Goal: Task Accomplishment & Management: Manage account settings

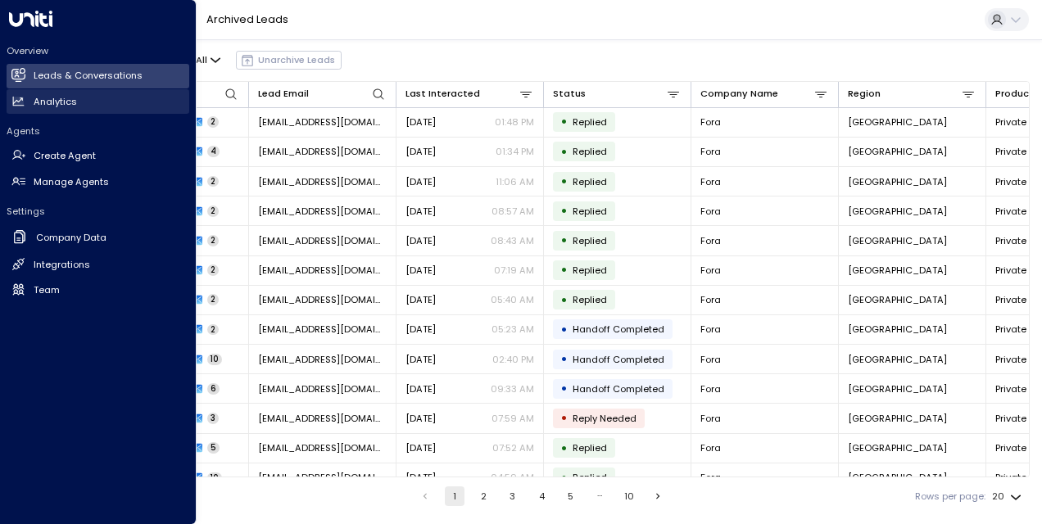
click at [66, 107] on h2 "Analytics" at bounding box center [55, 102] width 43 height 14
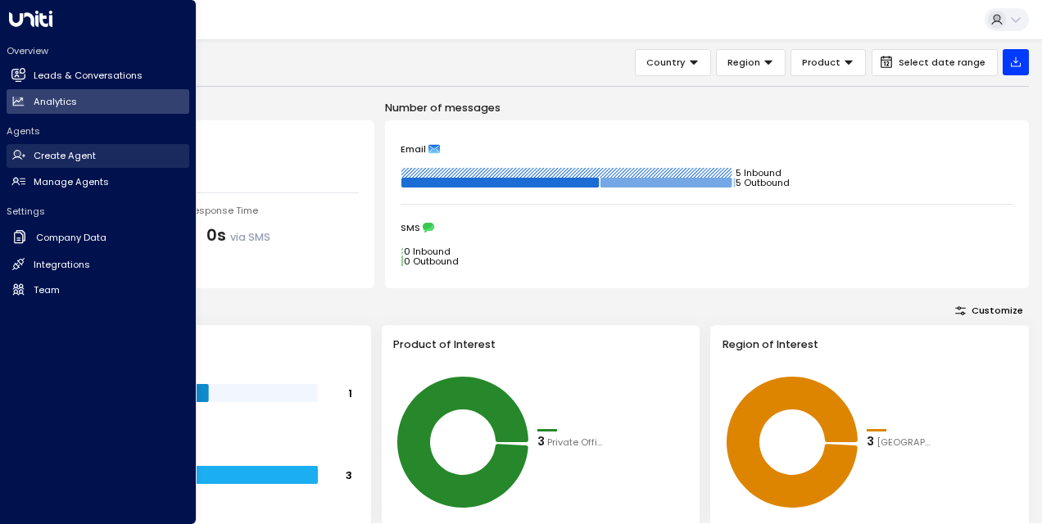
click at [116, 155] on link "Create Agent Create Agent" at bounding box center [98, 156] width 183 height 25
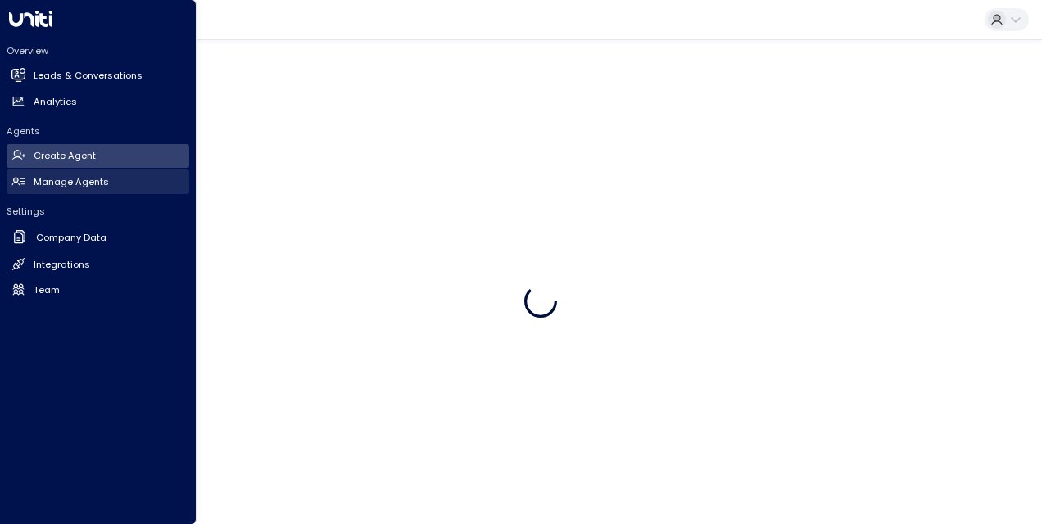
click at [120, 178] on link "Manage Agents Manage Agents" at bounding box center [98, 182] width 183 height 25
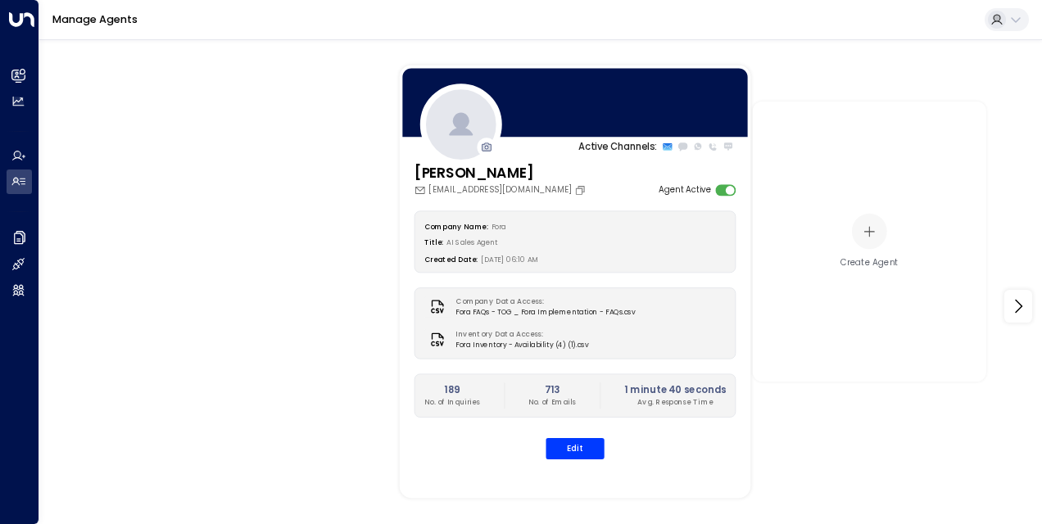
click at [606, 265] on div "Company Name: Fora Title: AI Sales Agent Created Date: 07/01/2025, 06:10 AM" at bounding box center [576, 242] width 322 height 62
click at [570, 445] on button "Edit" at bounding box center [575, 448] width 58 height 21
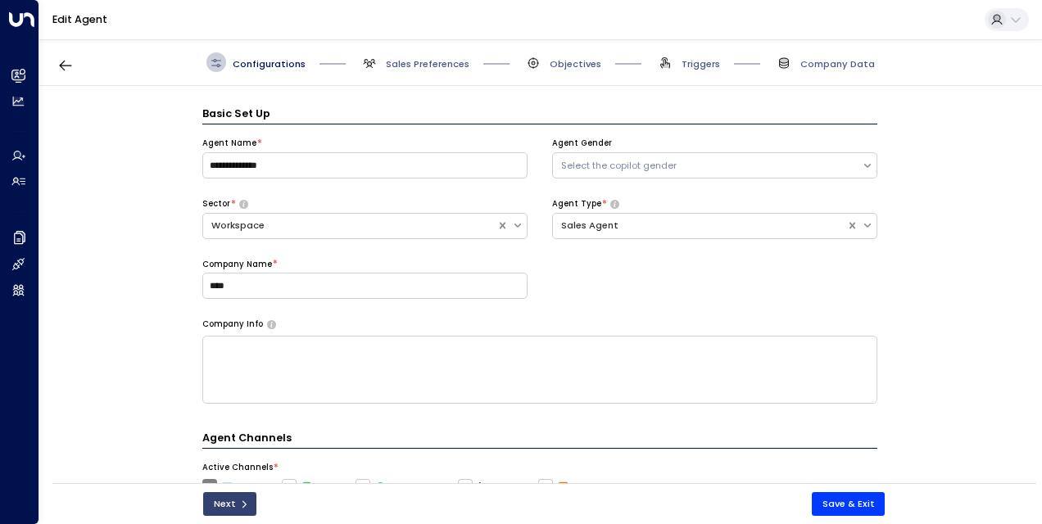
click at [225, 505] on button "Next" at bounding box center [229, 504] width 53 height 24
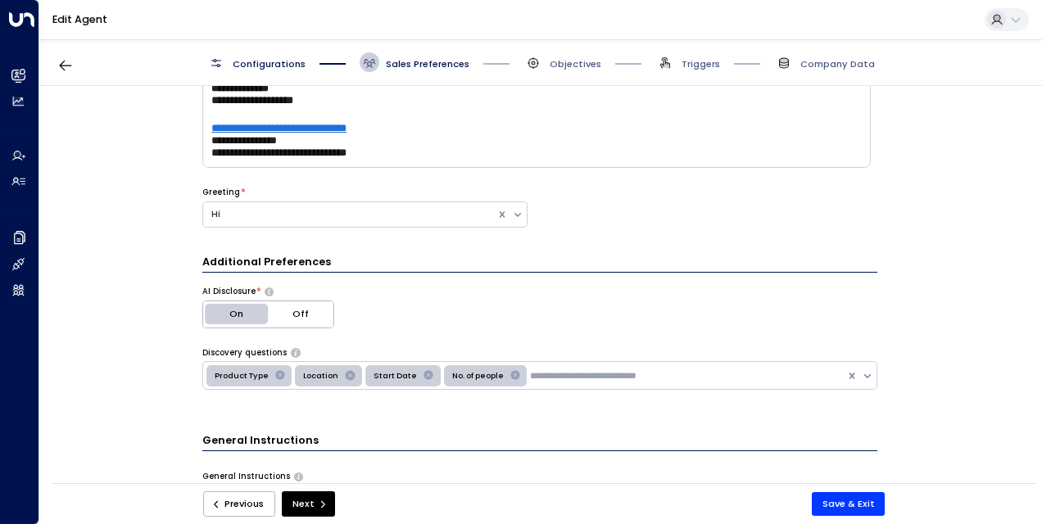
scroll to position [111, 0]
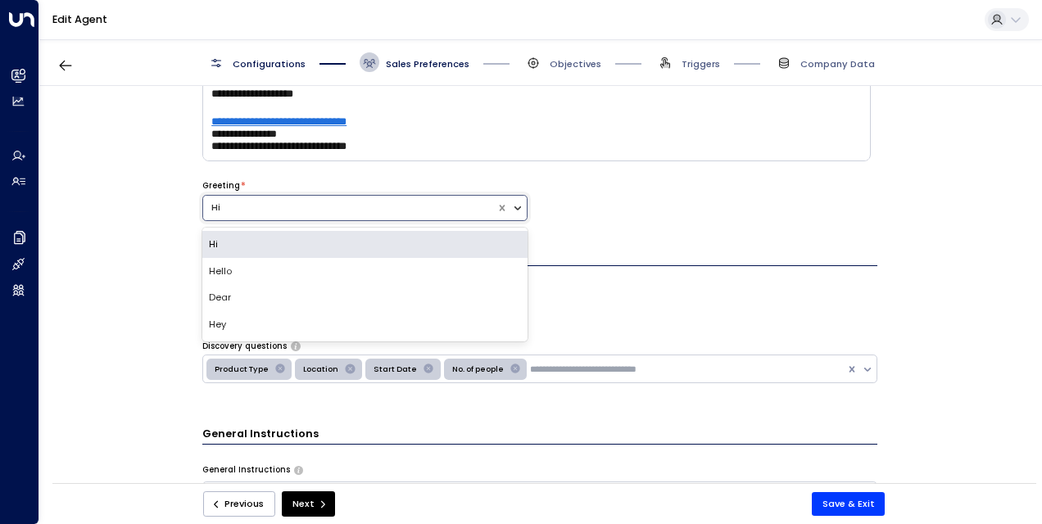
click at [516, 213] on div at bounding box center [519, 208] width 15 height 18
click at [151, 211] on div "**********" at bounding box center [539, 289] width 1001 height 406
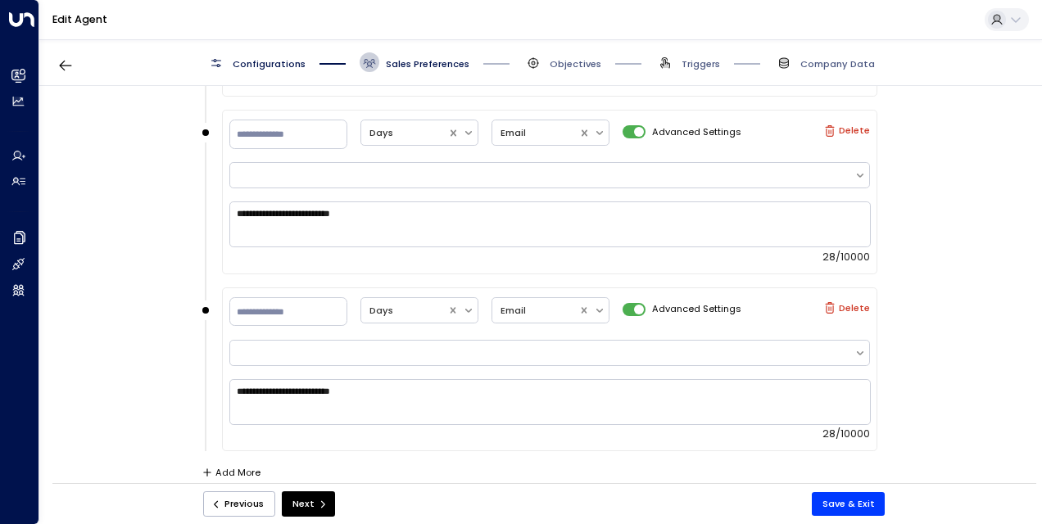
scroll to position [1772, 0]
click at [302, 502] on button "Next" at bounding box center [308, 504] width 53 height 25
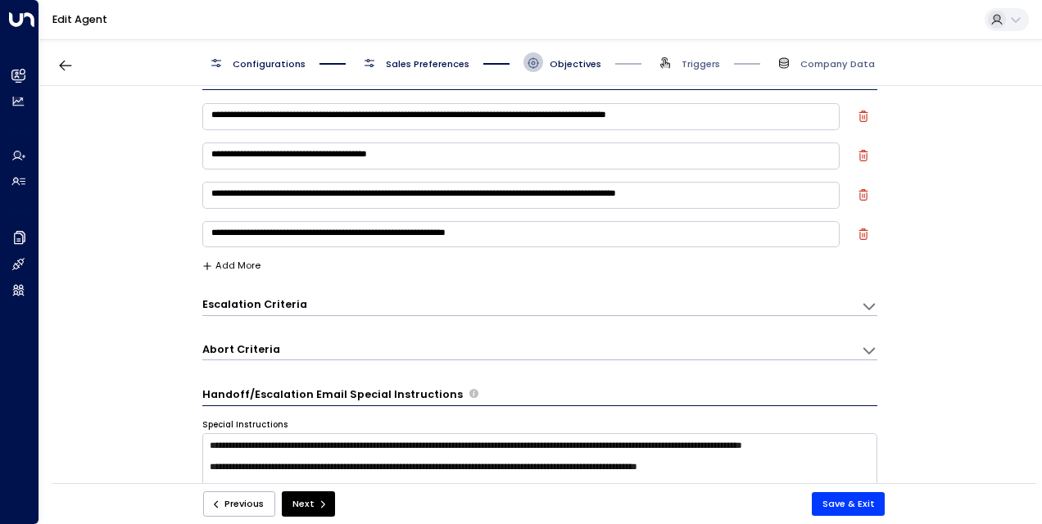
scroll to position [0, 0]
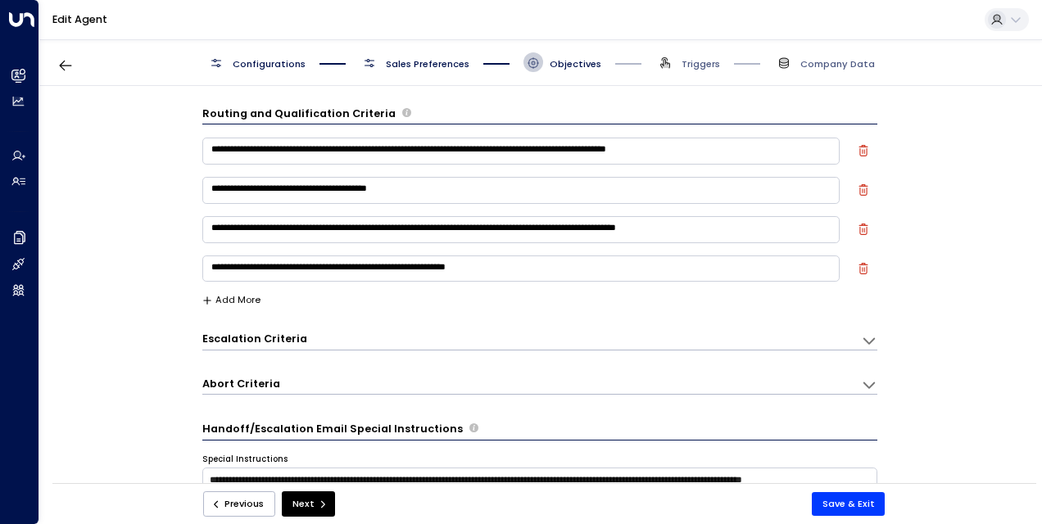
click at [873, 341] on icon at bounding box center [869, 341] width 16 height 16
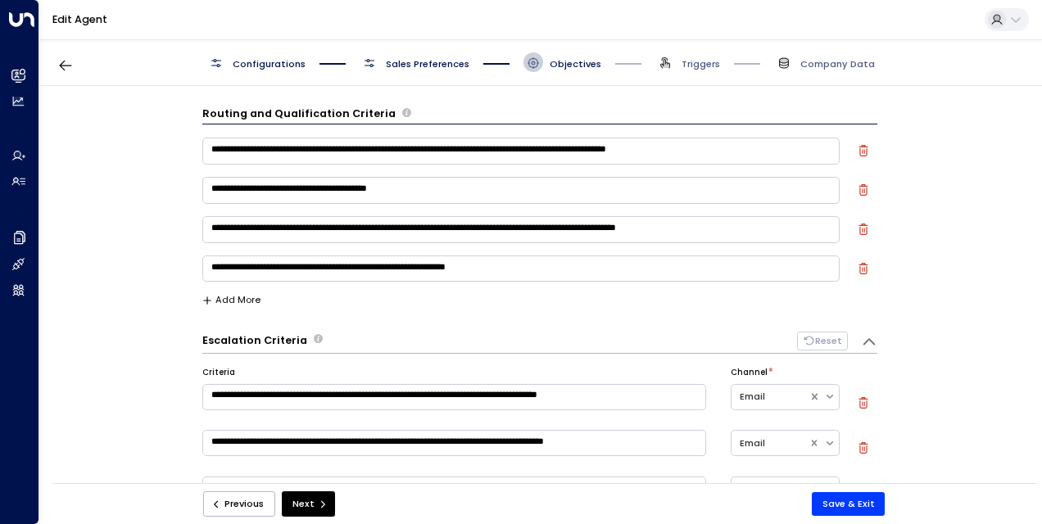
click at [873, 341] on icon at bounding box center [869, 342] width 16 height 16
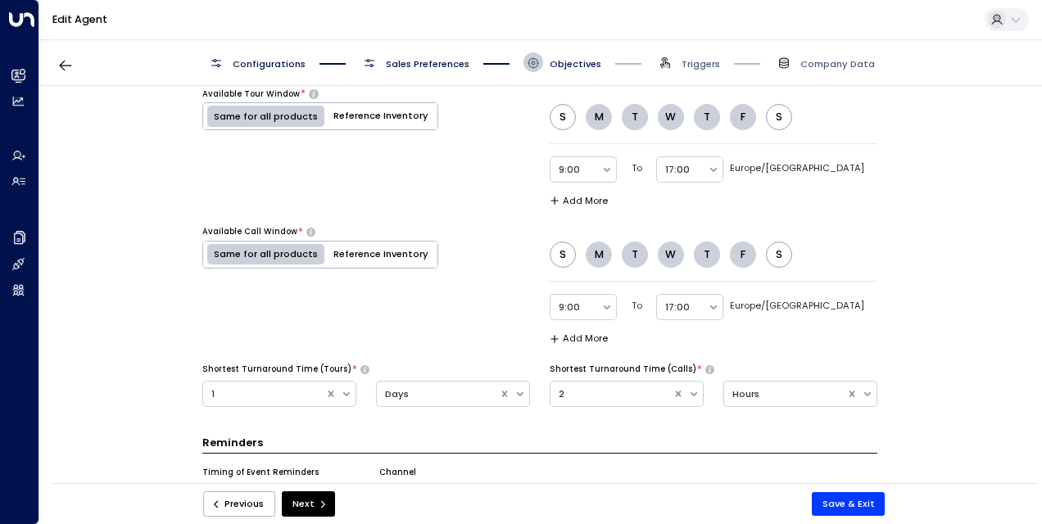
scroll to position [1116, 0]
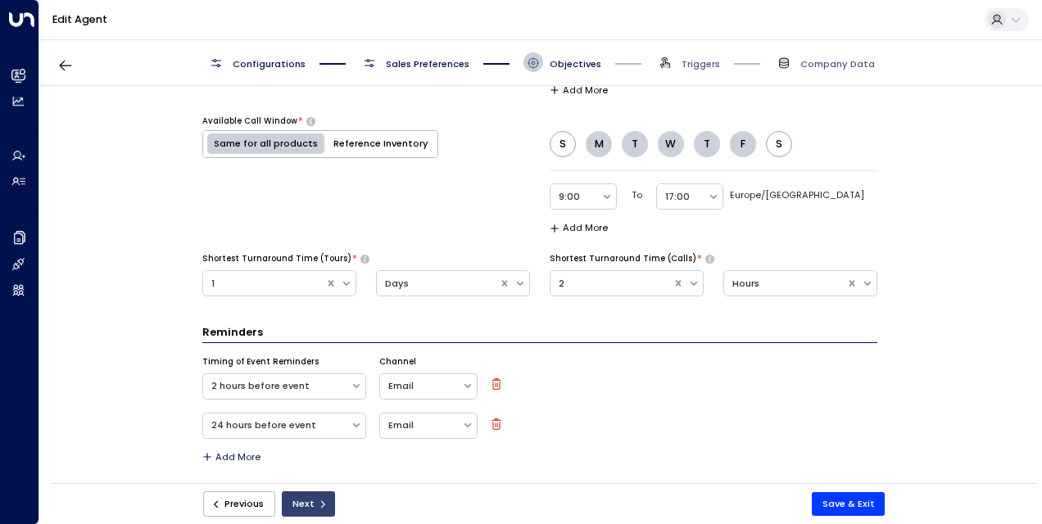
click at [312, 501] on button "Next" at bounding box center [308, 504] width 53 height 25
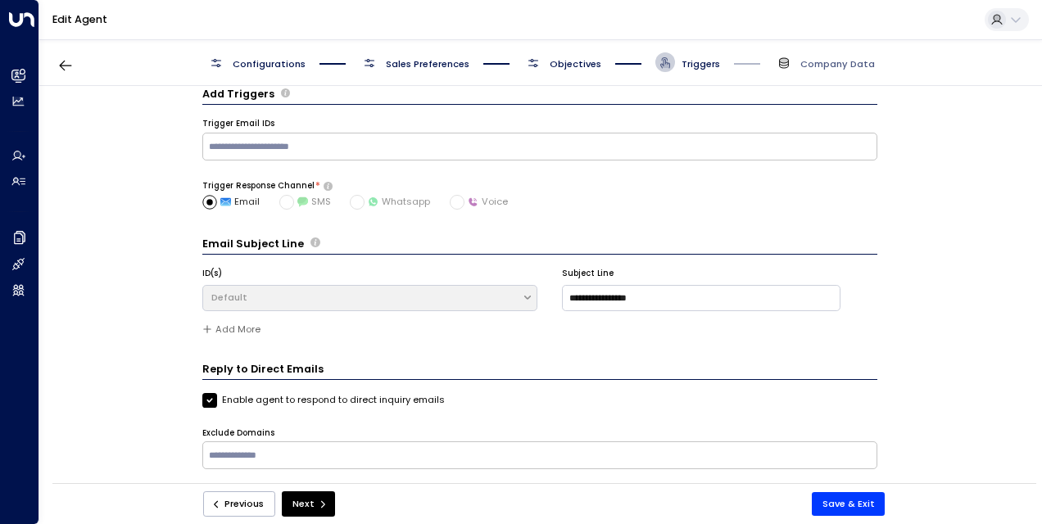
scroll to position [0, 0]
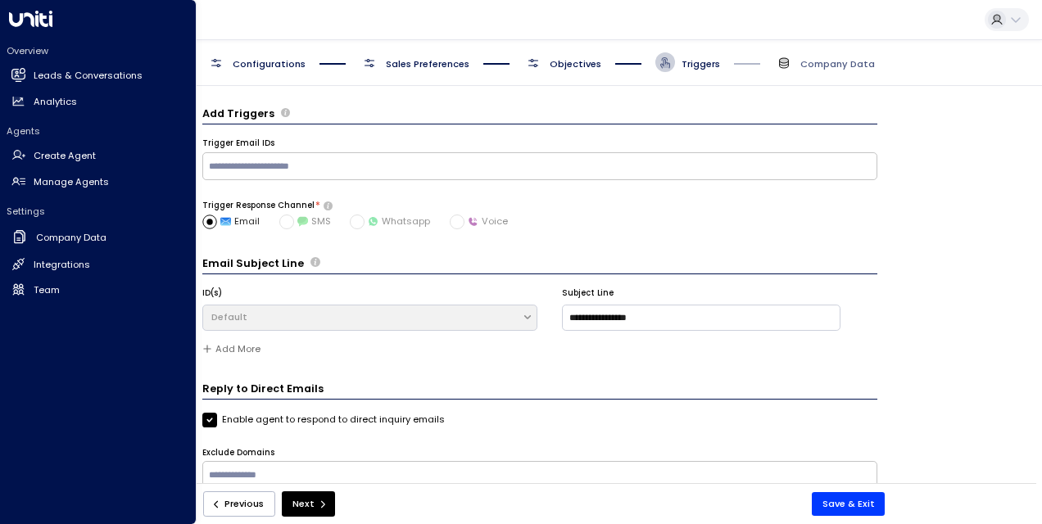
click at [28, 19] on icon at bounding box center [30, 19] width 43 height 16
click at [39, 19] on icon at bounding box center [30, 19] width 43 height 16
click at [72, 74] on h2 "Leads & Conversations" at bounding box center [88, 76] width 109 height 14
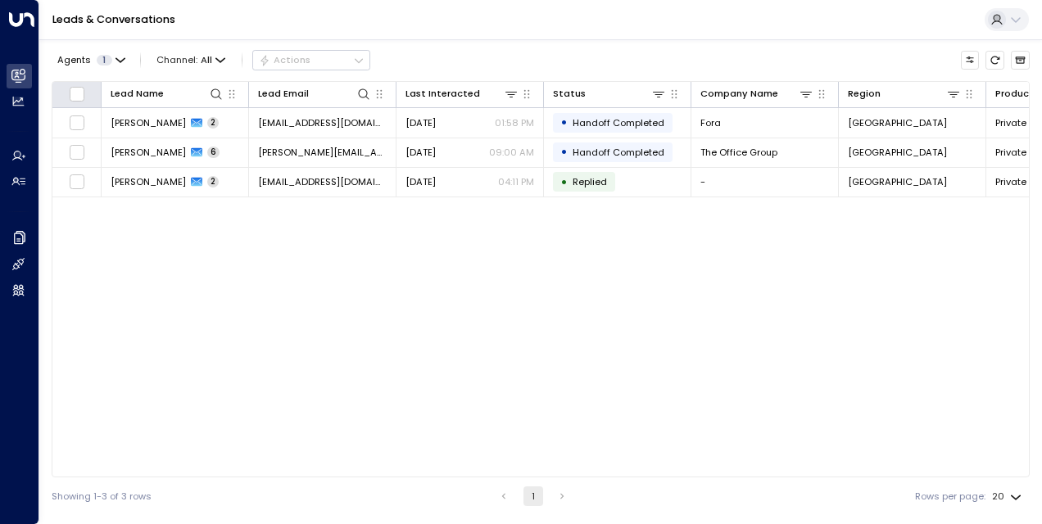
click at [67, 93] on div at bounding box center [76, 94] width 30 height 16
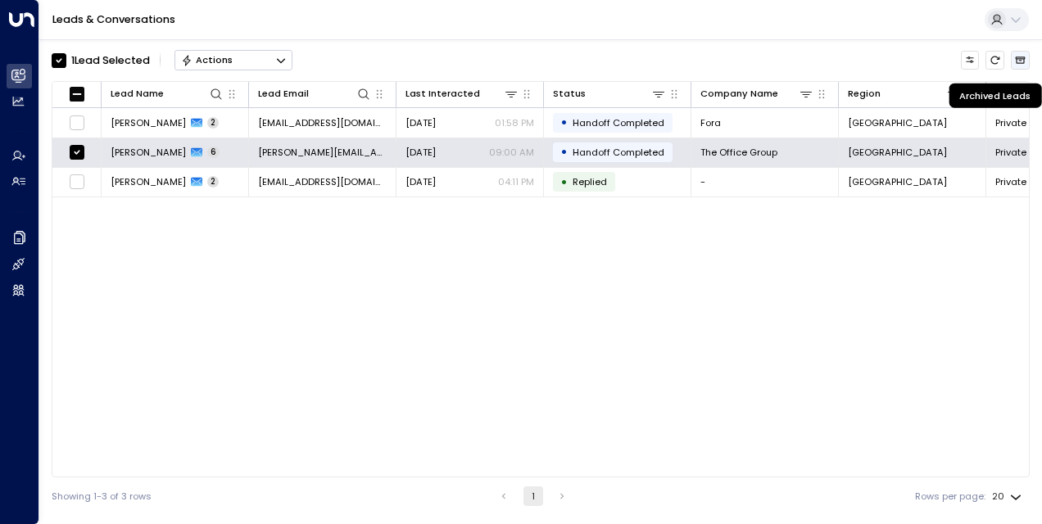
click at [1021, 62] on icon "Archived Leads" at bounding box center [1020, 60] width 11 height 11
click at [255, 69] on button "Actions" at bounding box center [234, 60] width 118 height 20
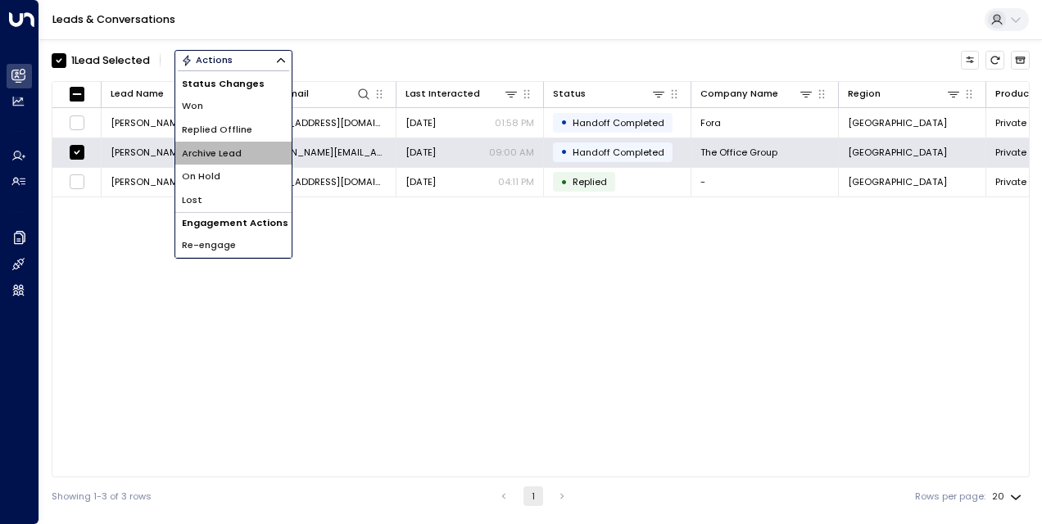
click at [235, 149] on span "Archive Lead" at bounding box center [212, 154] width 60 height 14
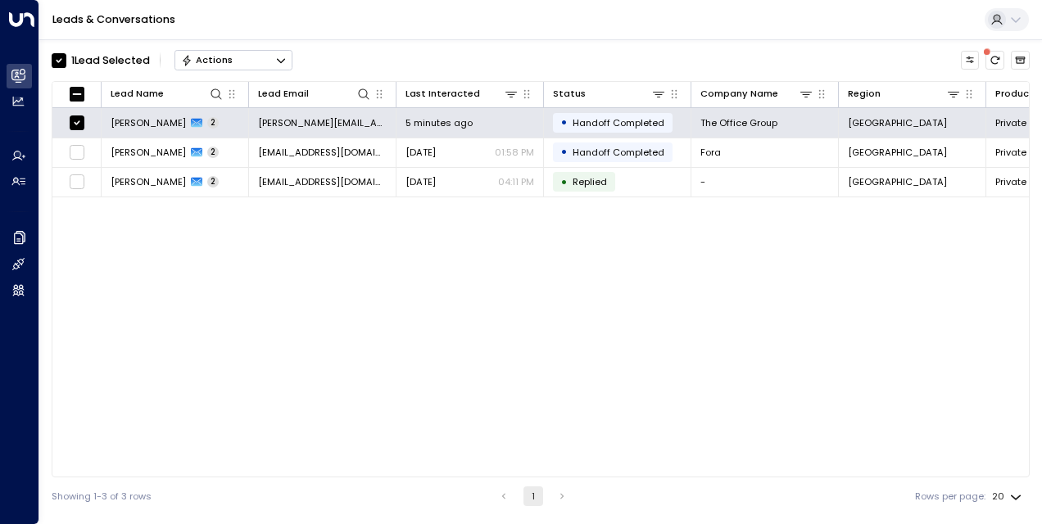
click at [253, 63] on button "Actions" at bounding box center [234, 60] width 118 height 20
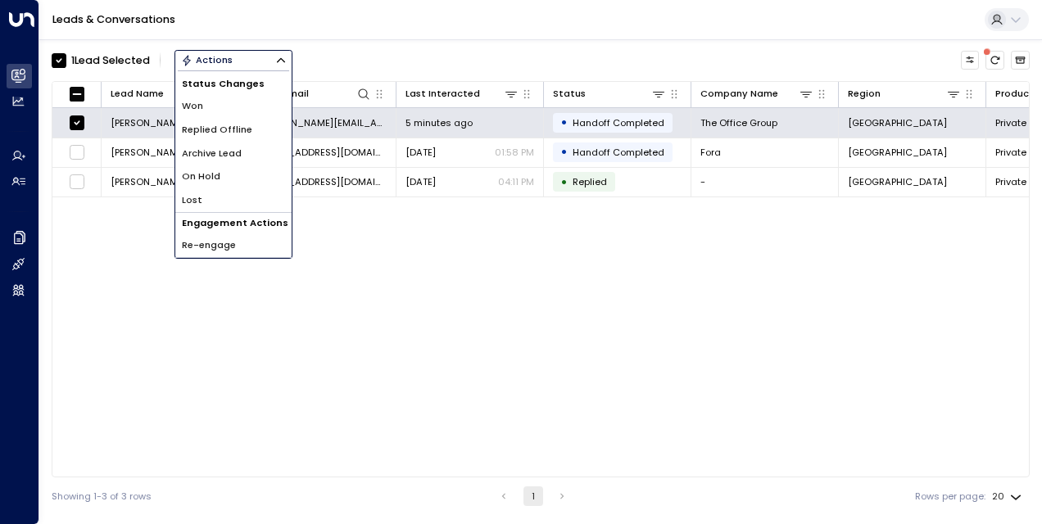
click at [238, 152] on span "Archive Lead" at bounding box center [212, 154] width 60 height 14
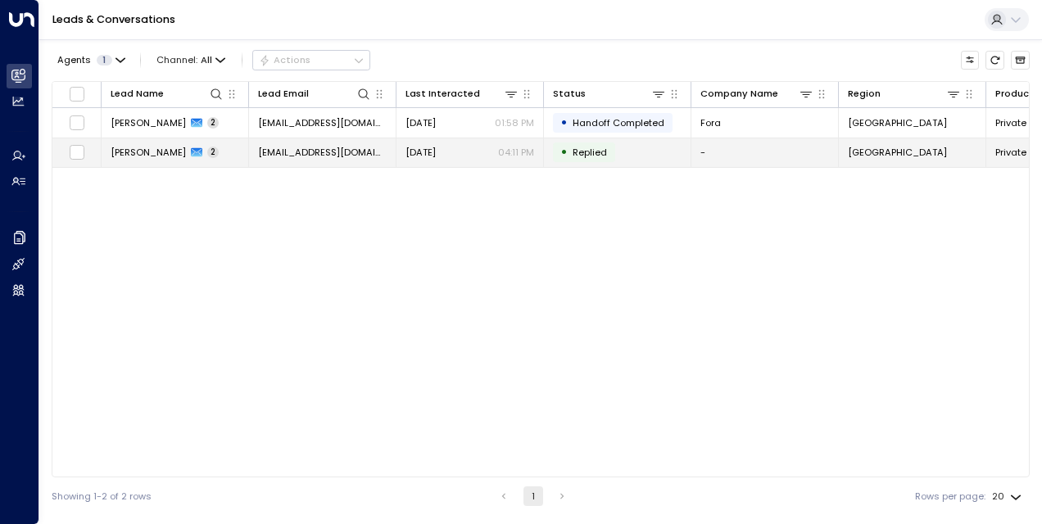
click at [142, 152] on span "[PERSON_NAME]" at bounding box center [148, 152] width 75 height 13
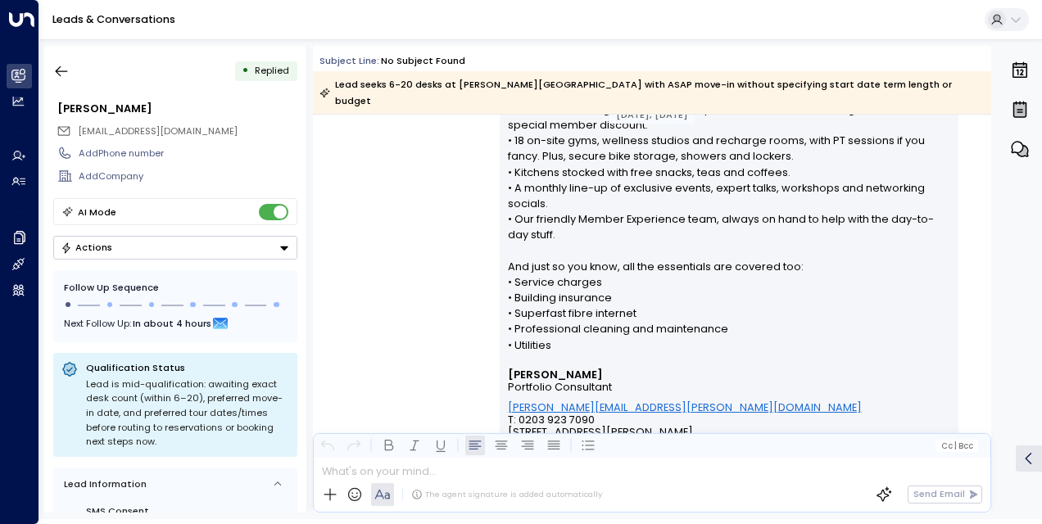
scroll to position [451, 0]
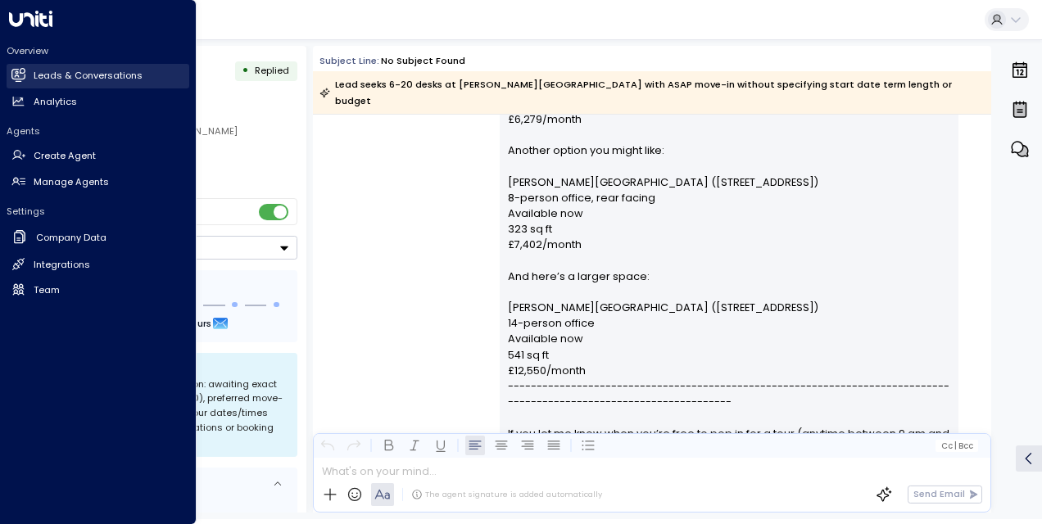
click at [75, 75] on h2 "Leads & Conversations" at bounding box center [88, 76] width 109 height 14
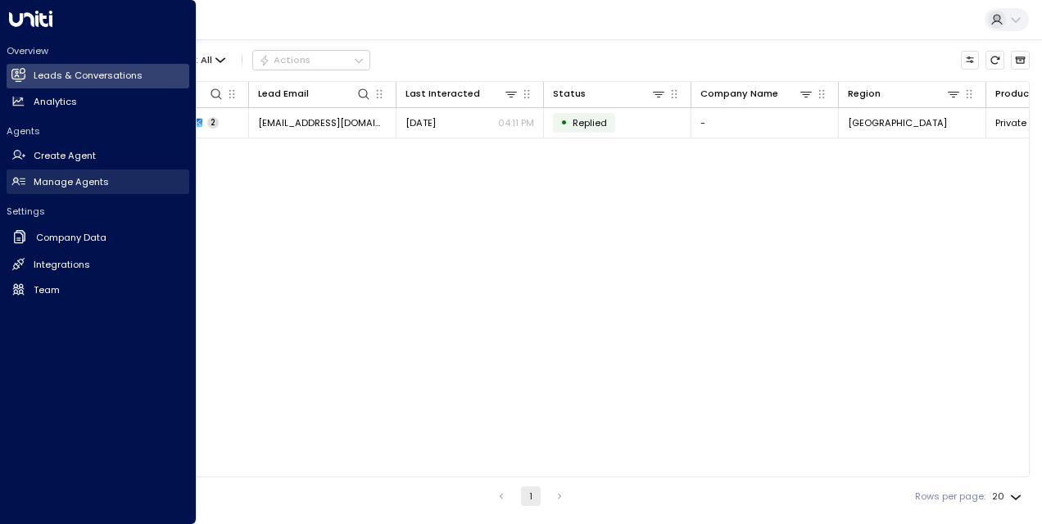
click at [88, 180] on h2 "Manage Agents" at bounding box center [71, 182] width 75 height 14
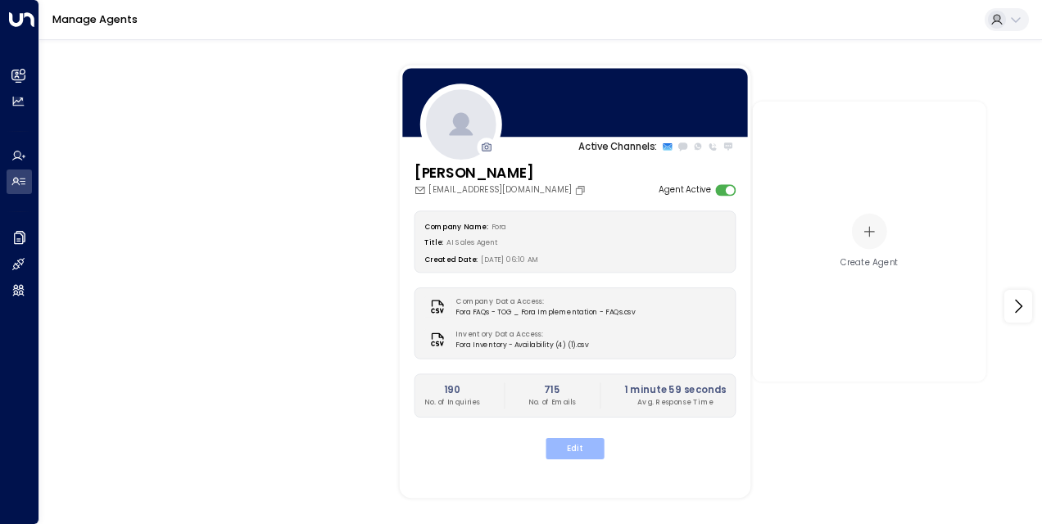
click at [589, 452] on button "Edit" at bounding box center [575, 448] width 58 height 21
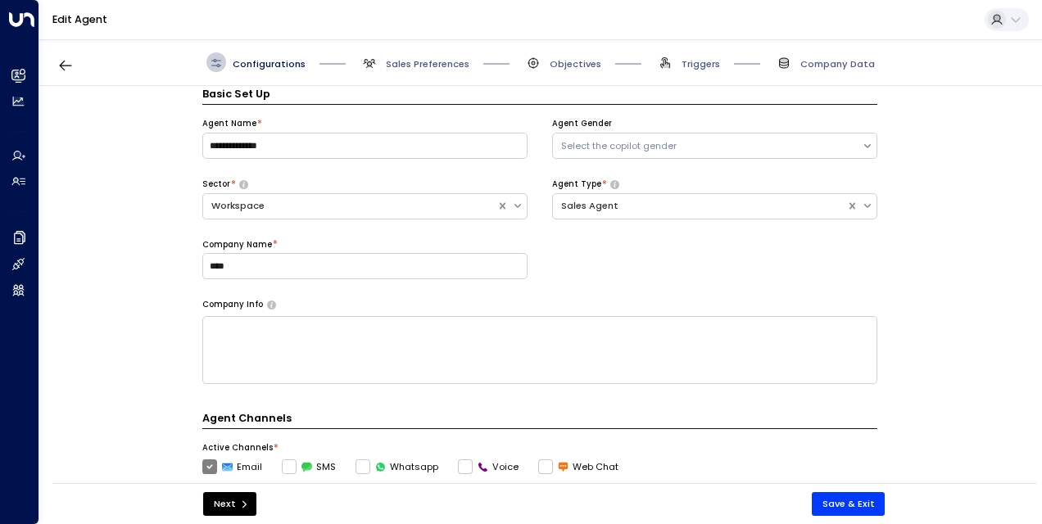
scroll to position [51, 0]
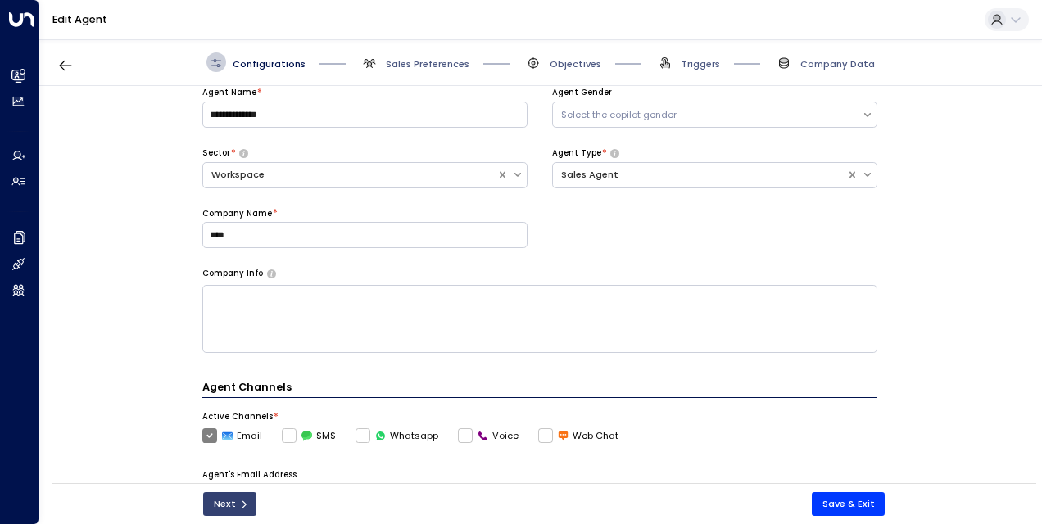
click at [239, 504] on icon "submit" at bounding box center [244, 505] width 10 height 10
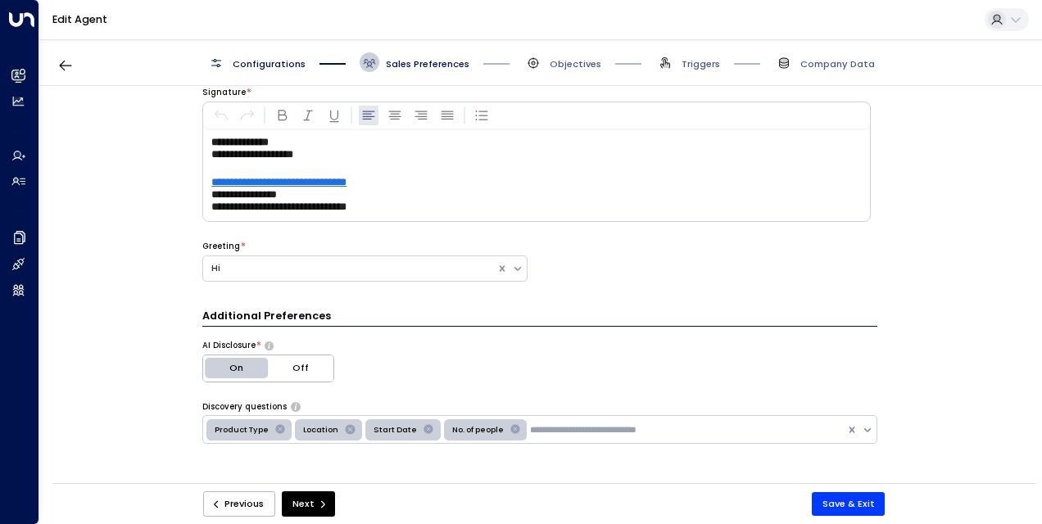
scroll to position [20, 0]
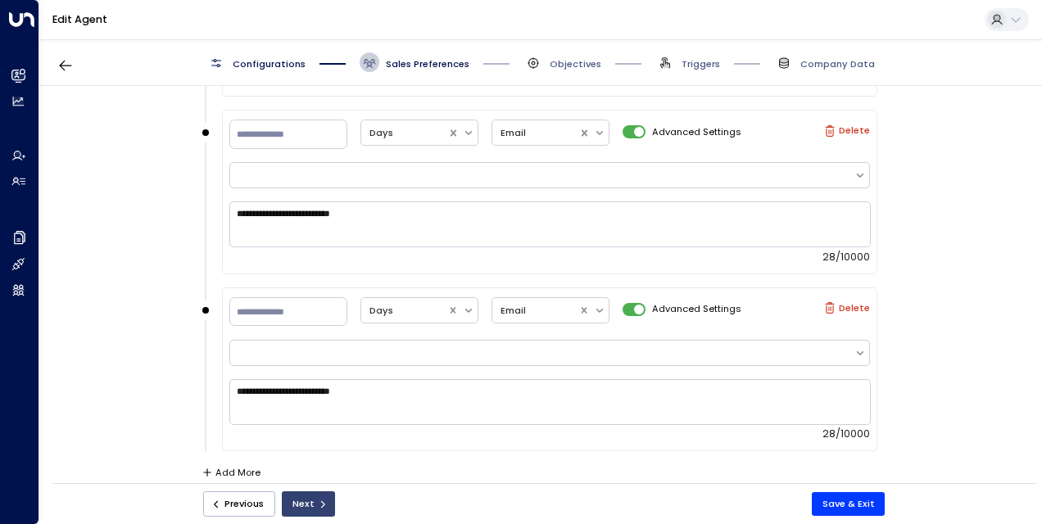
click at [308, 500] on button "Next" at bounding box center [308, 504] width 53 height 25
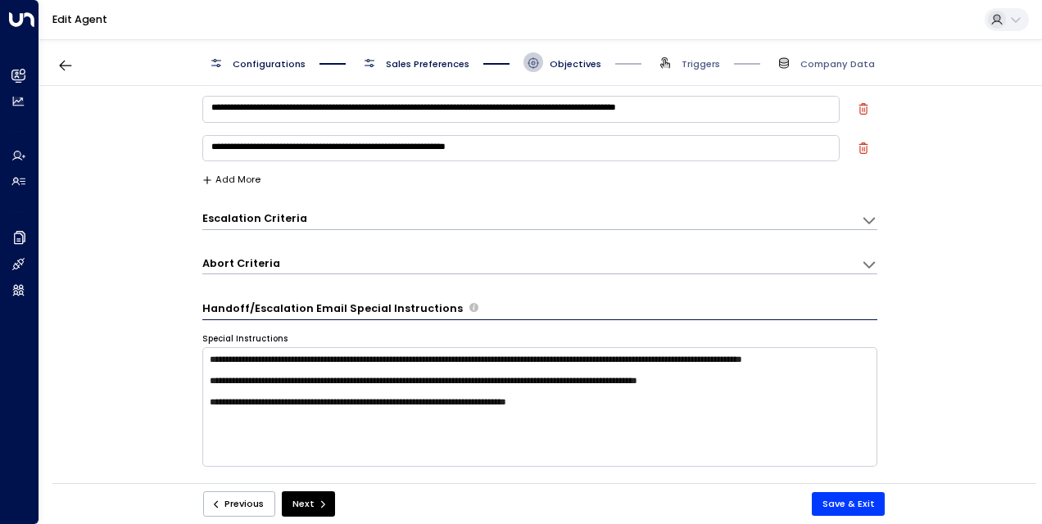
scroll to position [123, 0]
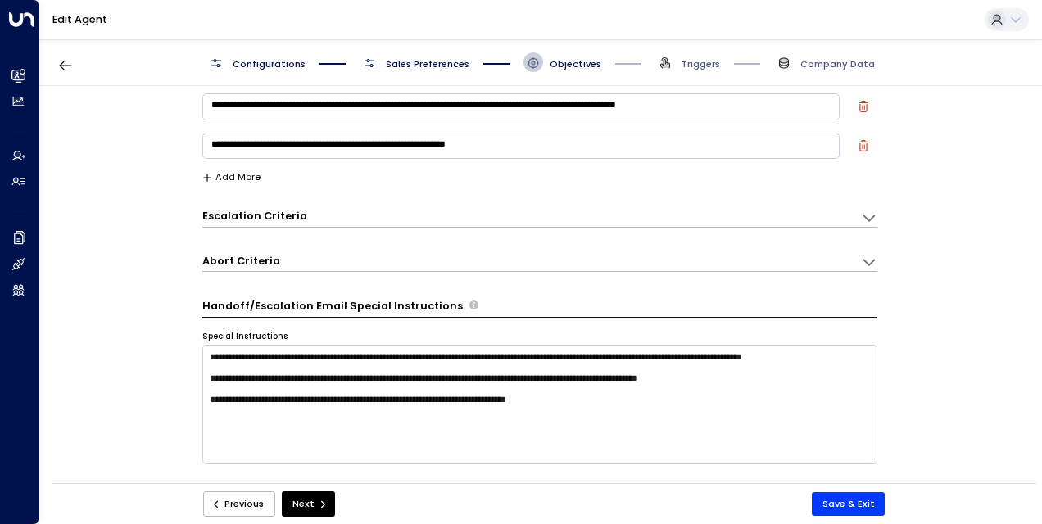
click at [252, 256] on h3 "Abort Criteria" at bounding box center [241, 261] width 78 height 15
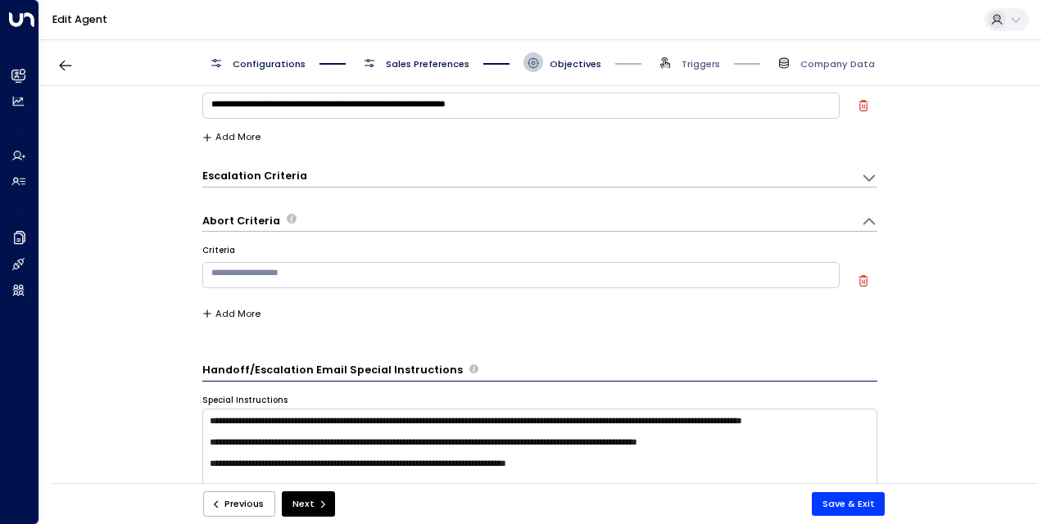
scroll to position [164, 0]
click at [313, 181] on div "Escalation Criteria Reset" at bounding box center [525, 175] width 646 height 15
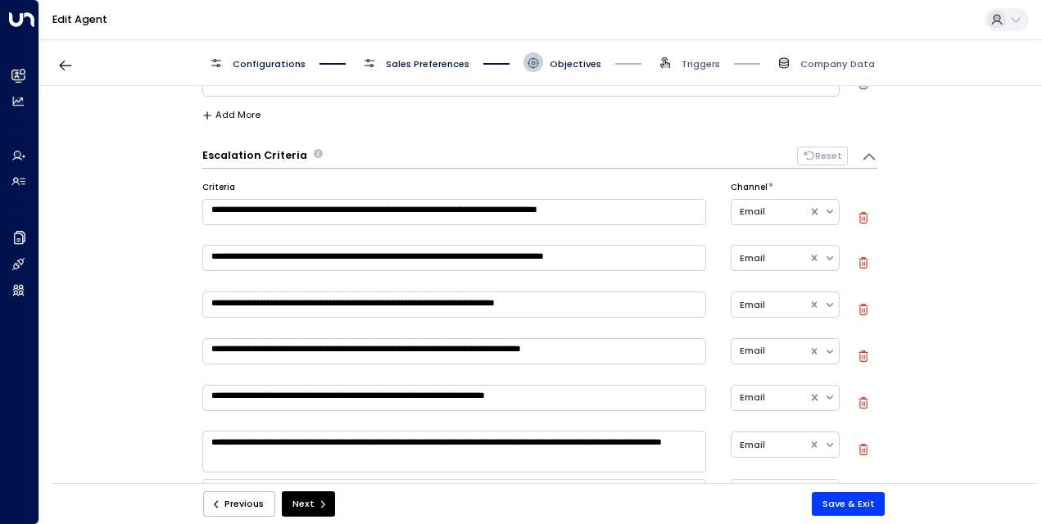
scroll to position [187, 0]
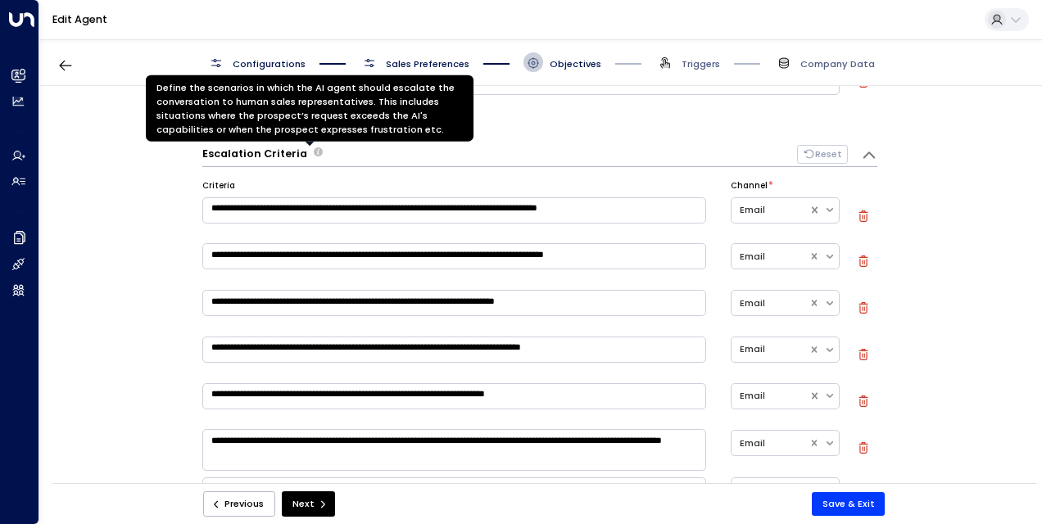
click at [310, 146] on span at bounding box center [310, 145] width 9 height 7
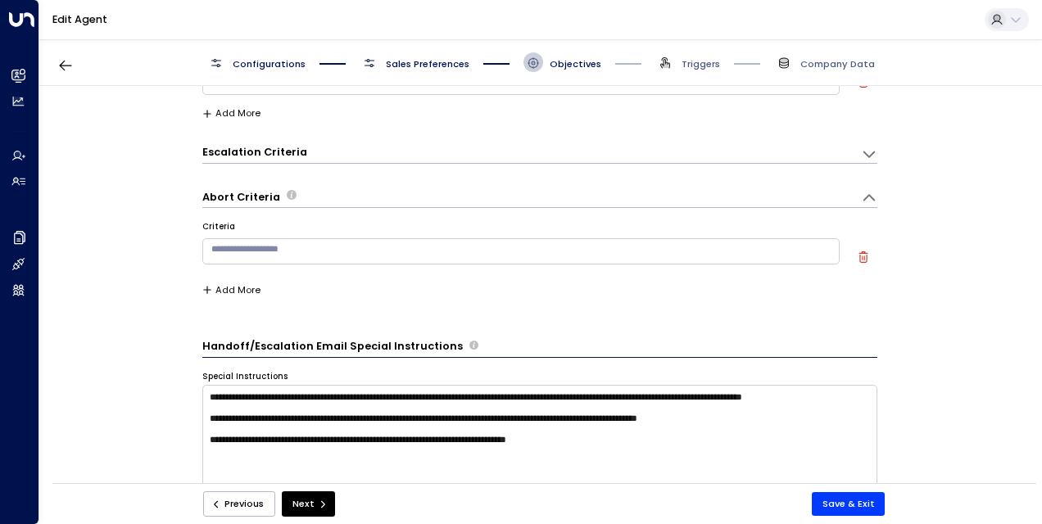
click at [128, 238] on div "**********" at bounding box center [539, 289] width 1001 height 406
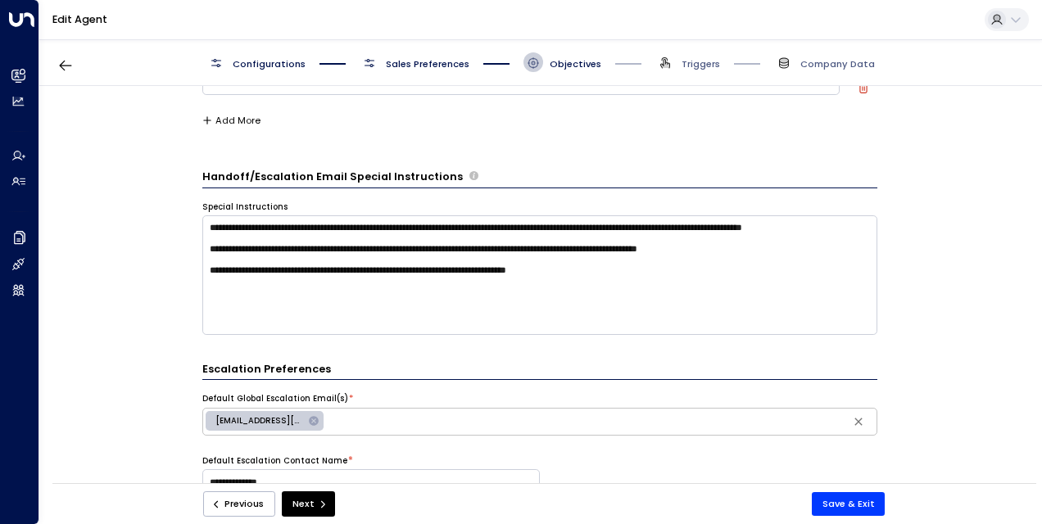
scroll to position [338, 0]
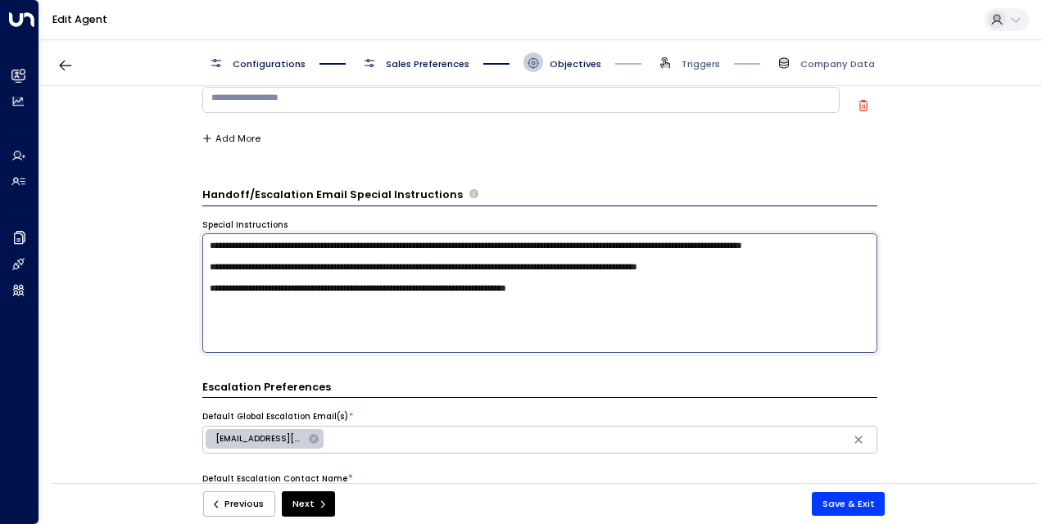
click at [474, 243] on textarea "**********" at bounding box center [539, 294] width 675 height 120
type textarea "**********"
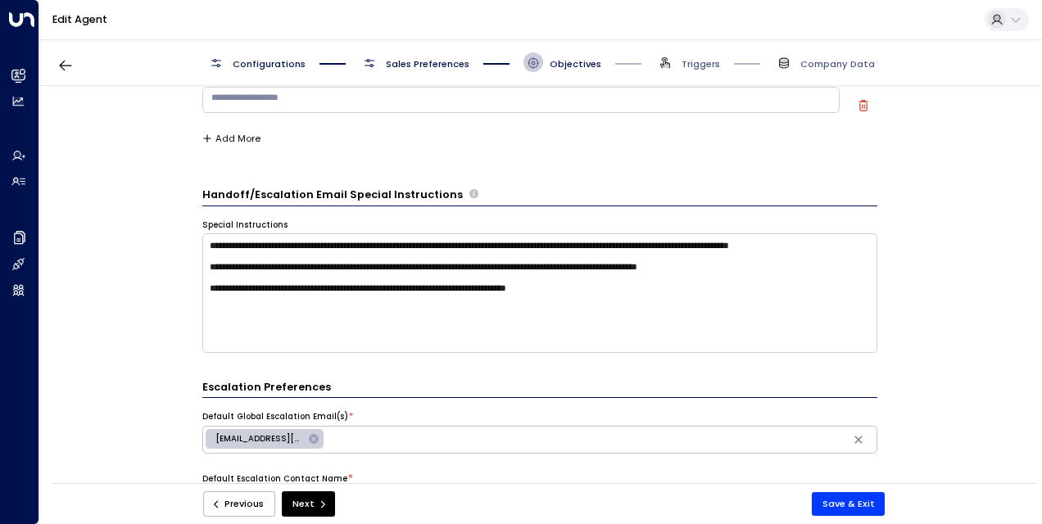
click at [147, 315] on div "**********" at bounding box center [539, 289] width 1001 height 406
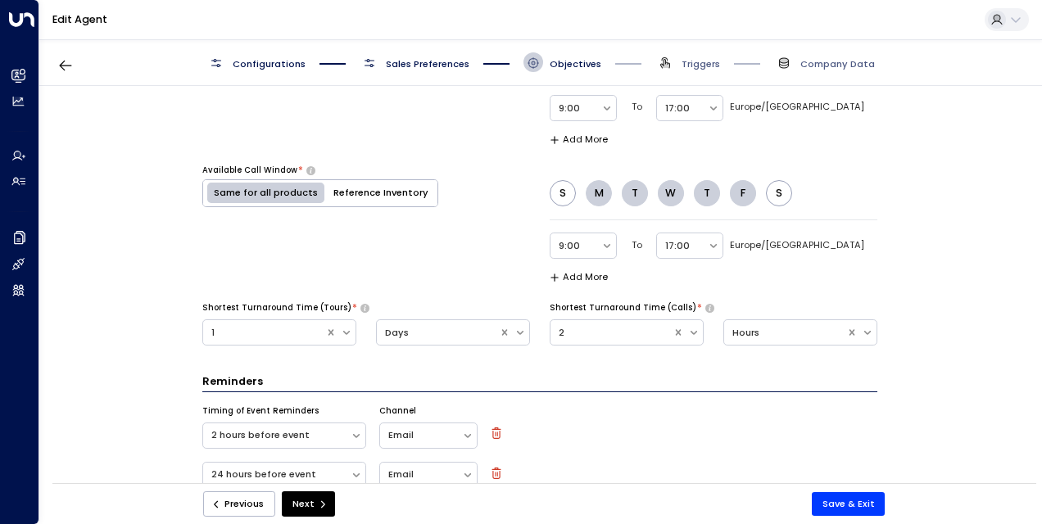
scroll to position [1172, 0]
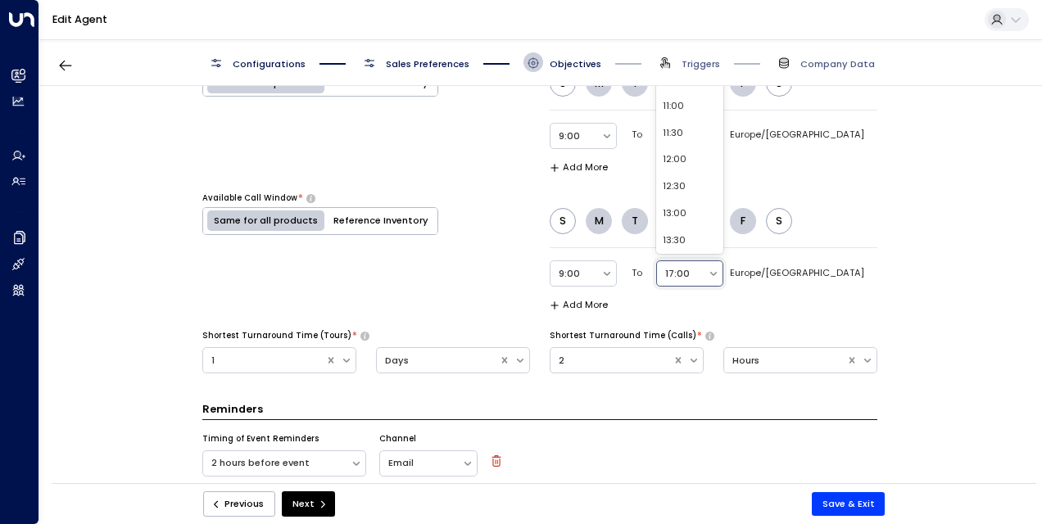
click at [724, 261] on div "30 results available. Use Up and Down to choose options, press Enter to select …" at bounding box center [689, 274] width 67 height 26
click at [724, 247] on div "13:30" at bounding box center [689, 241] width 67 height 27
click at [700, 274] on div at bounding box center [682, 274] width 34 height 17
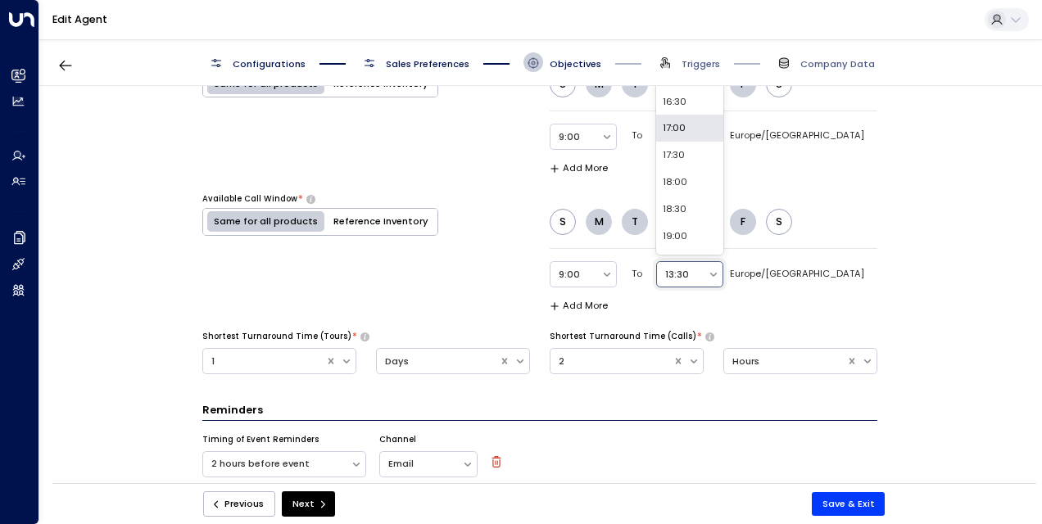
click at [724, 129] on div "17:00" at bounding box center [689, 128] width 67 height 27
click at [919, 306] on div "**********" at bounding box center [539, 289] width 1001 height 406
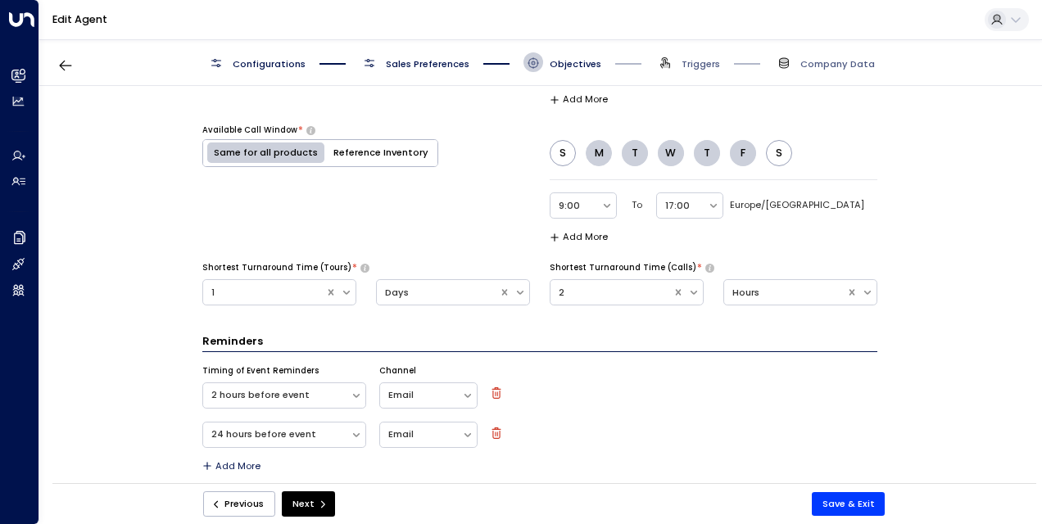
scroll to position [1221, 0]
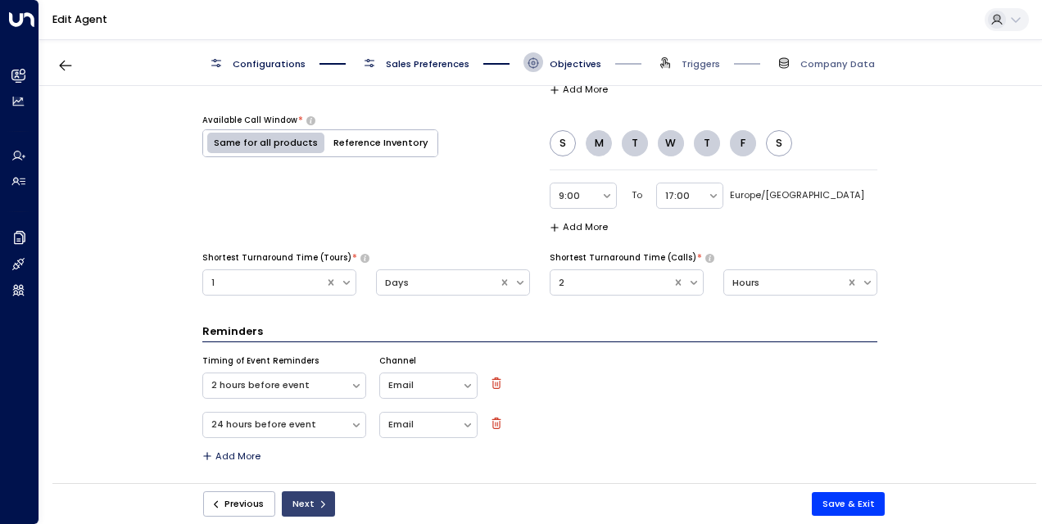
click at [311, 506] on button "Next" at bounding box center [308, 504] width 53 height 25
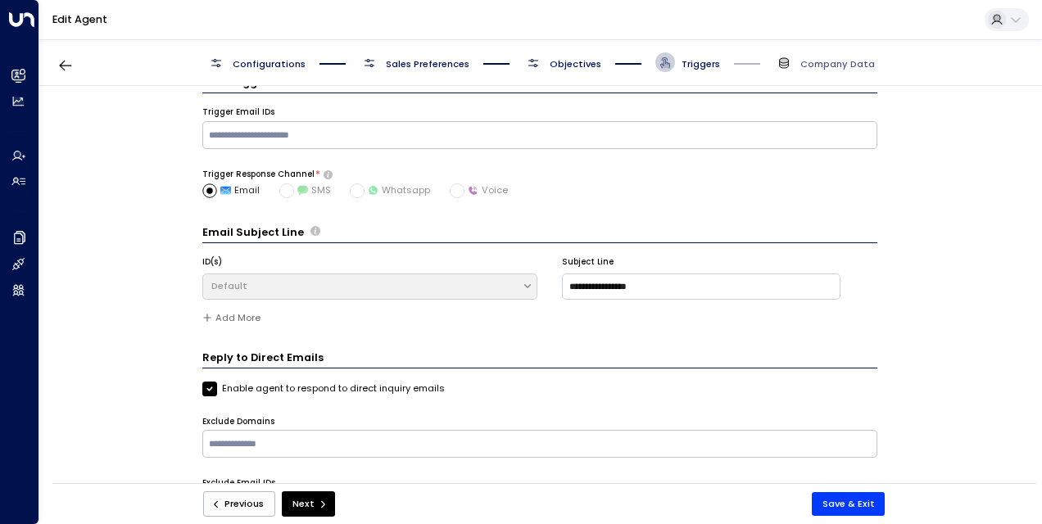
scroll to position [78, 0]
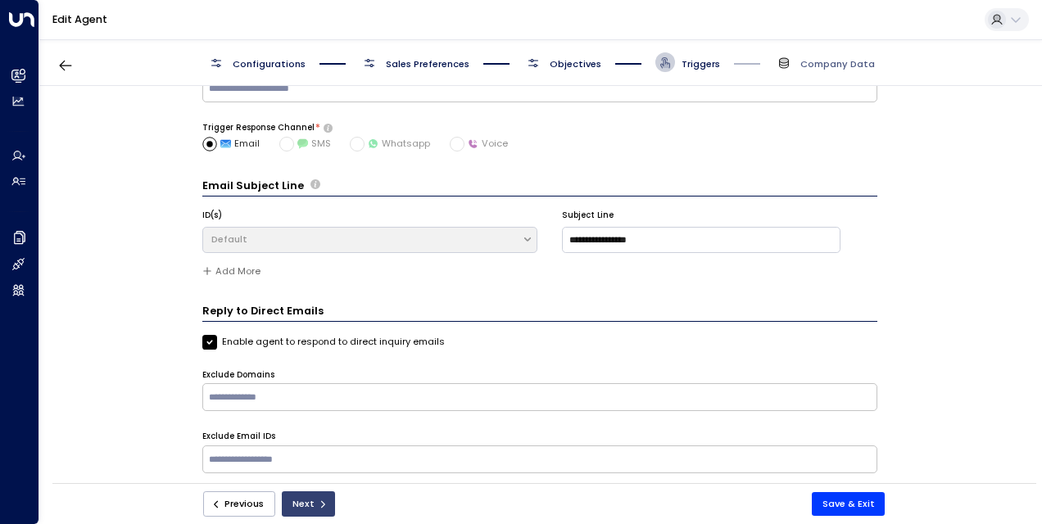
click at [307, 509] on button "Next" at bounding box center [308, 504] width 53 height 25
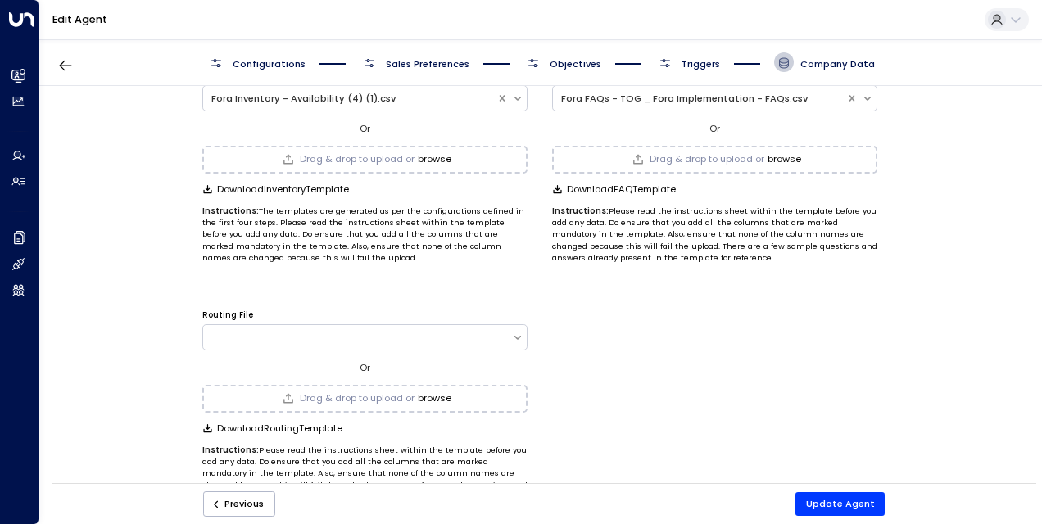
scroll to position [111, 0]
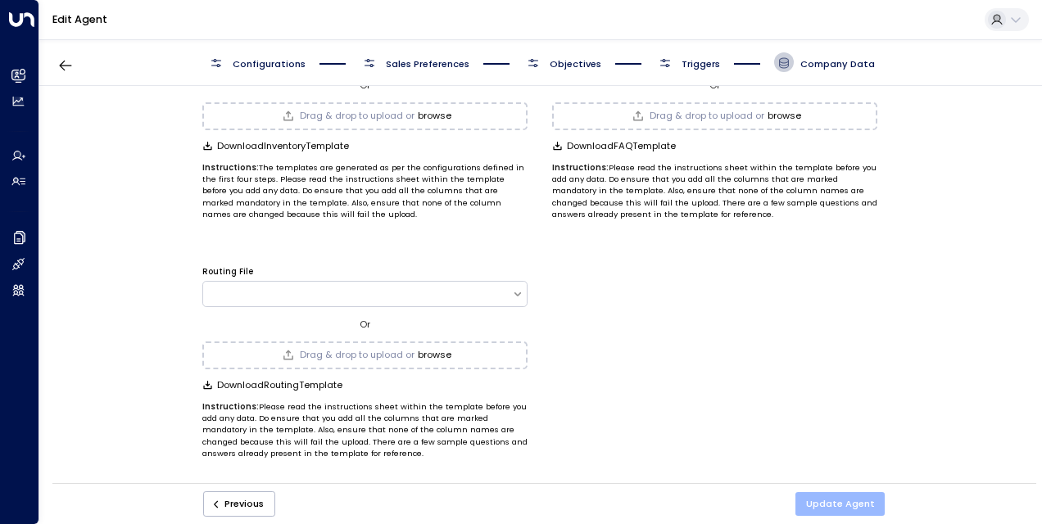
click at [841, 500] on button "Update Agent" at bounding box center [841, 504] width 90 height 24
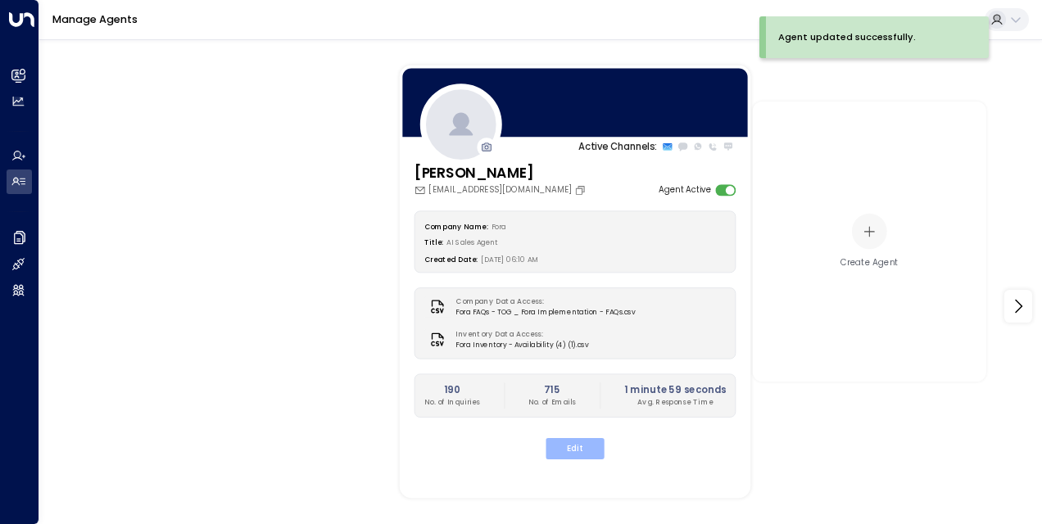
click at [582, 444] on button "Edit" at bounding box center [575, 448] width 58 height 21
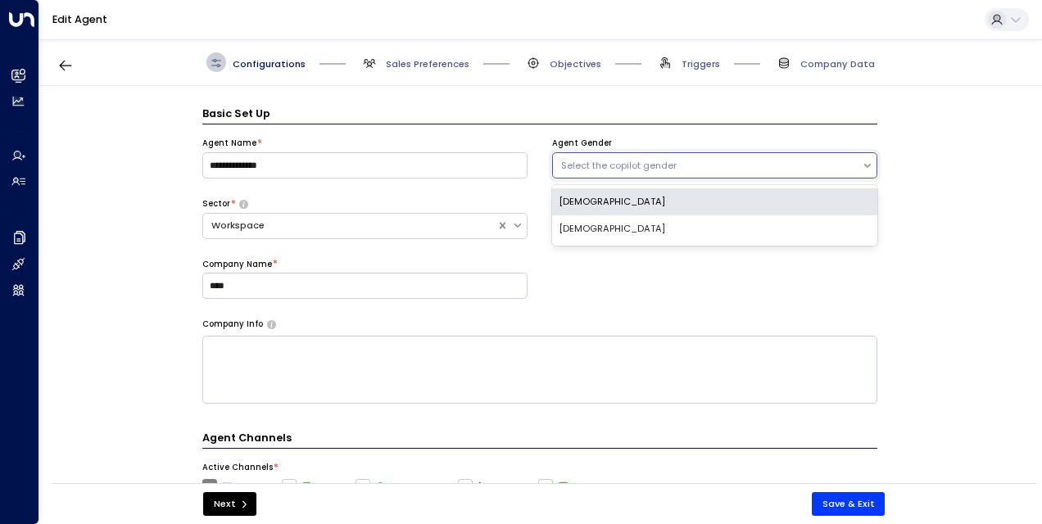
click at [737, 167] on div "Select the copilot gender" at bounding box center [707, 166] width 293 height 14
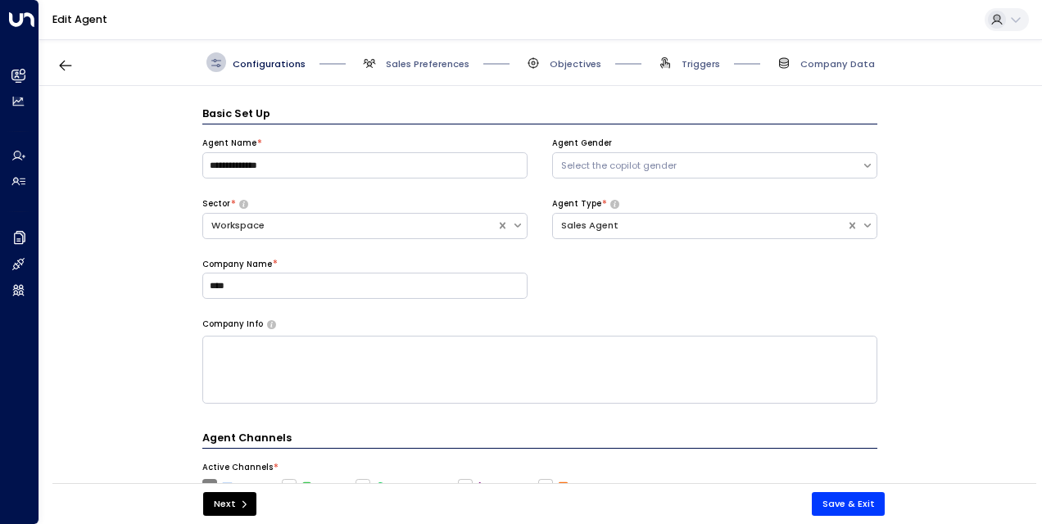
click at [901, 251] on div "**********" at bounding box center [539, 289] width 1001 height 406
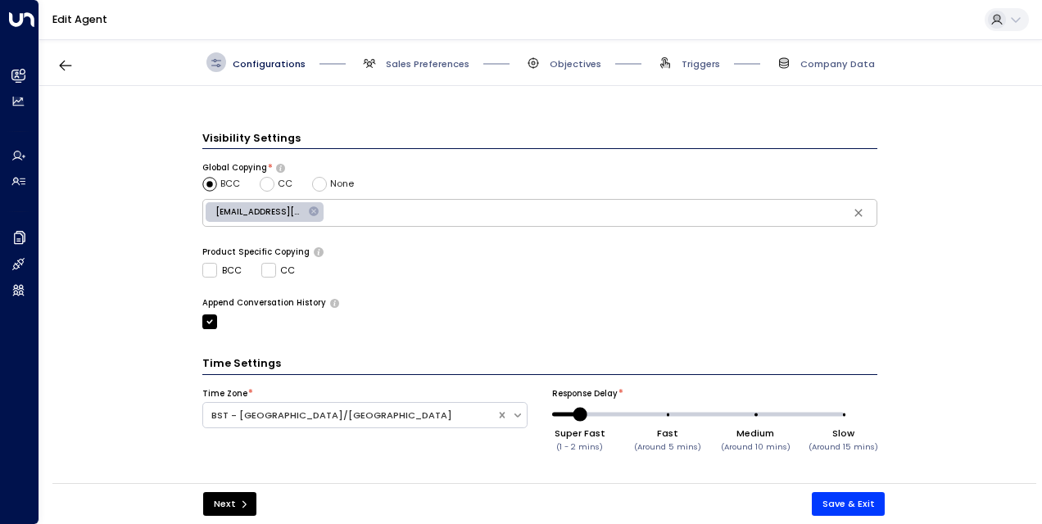
scroll to position [478, 0]
click at [232, 501] on button "Next" at bounding box center [229, 504] width 53 height 24
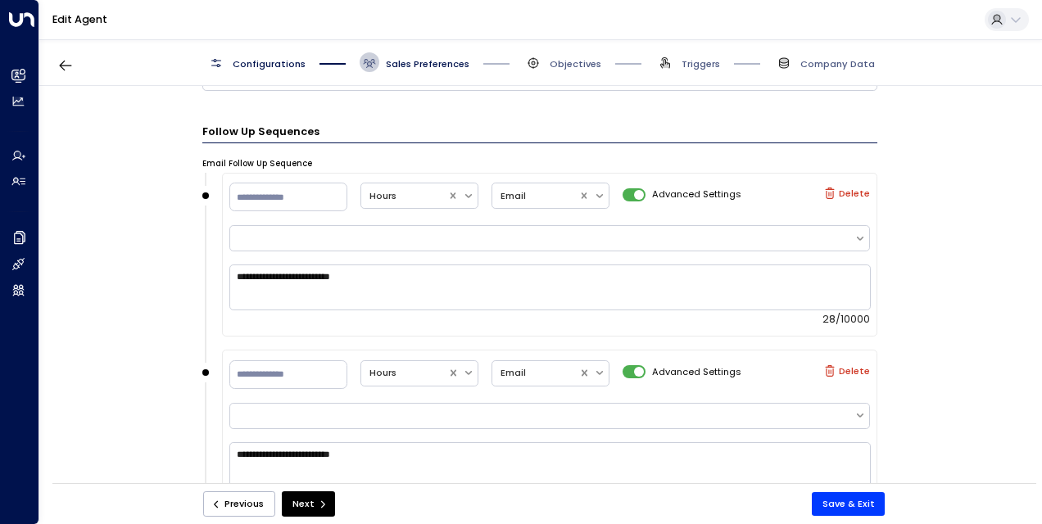
scroll to position [1000, 0]
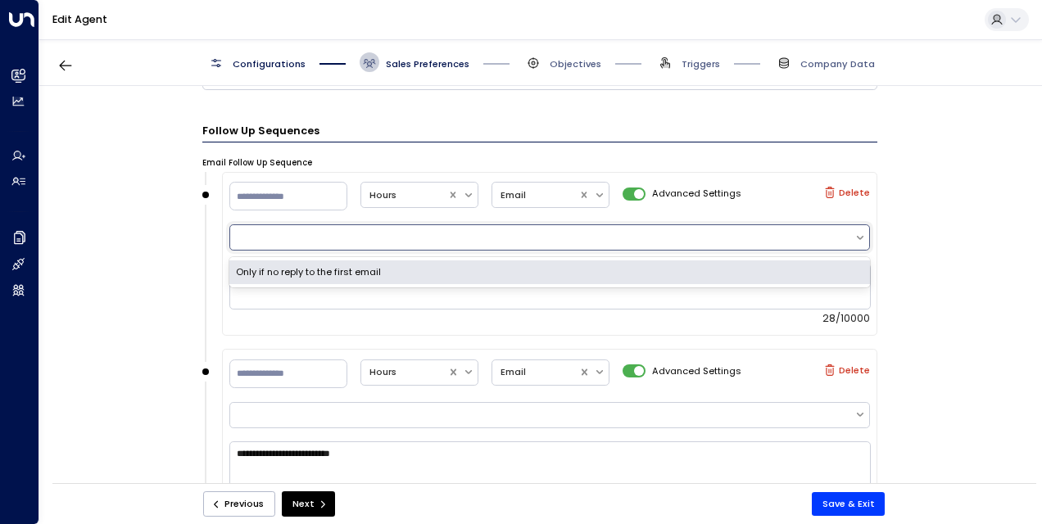
click at [343, 230] on div at bounding box center [542, 237] width 608 height 14
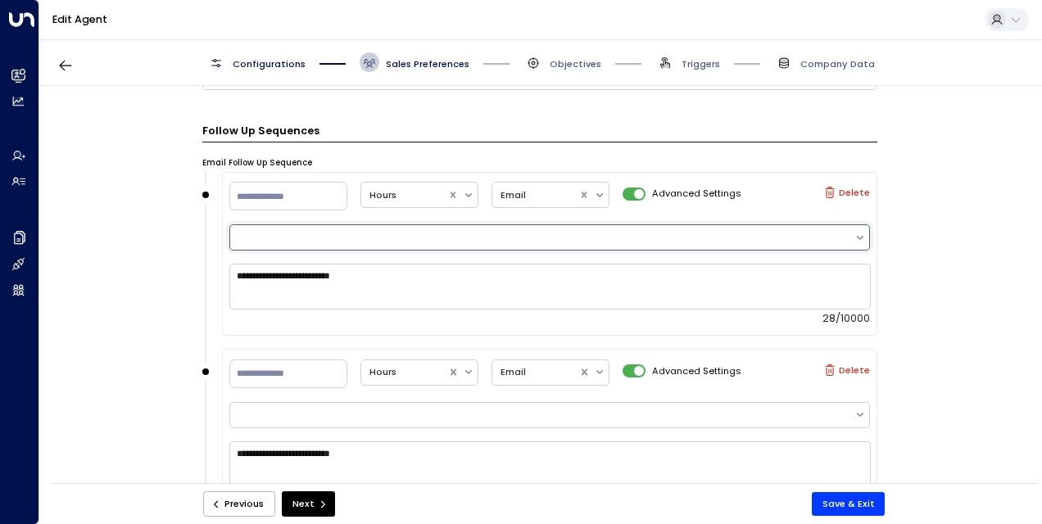
click at [343, 230] on div at bounding box center [542, 237] width 608 height 14
click at [102, 236] on div "**********" at bounding box center [539, 289] width 1001 height 406
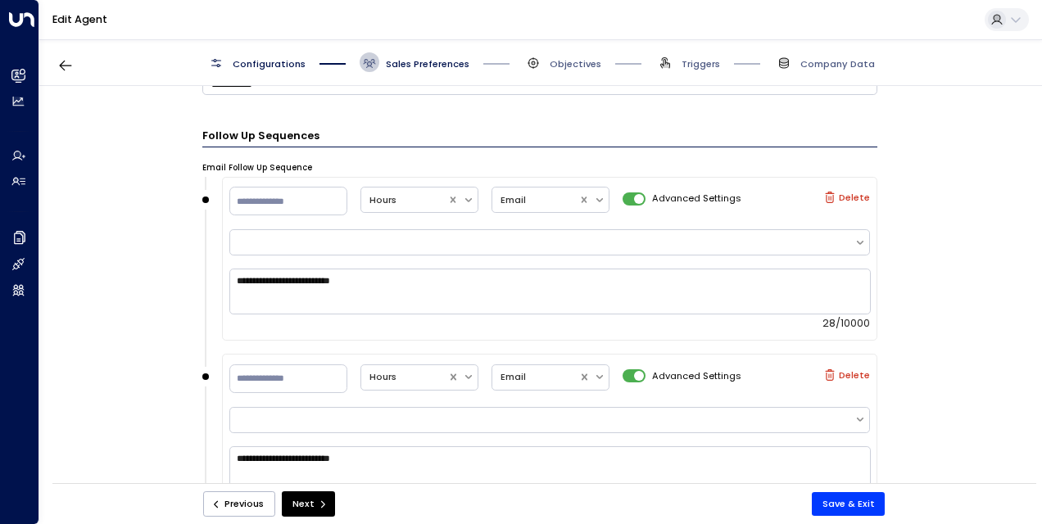
scroll to position [718, 0]
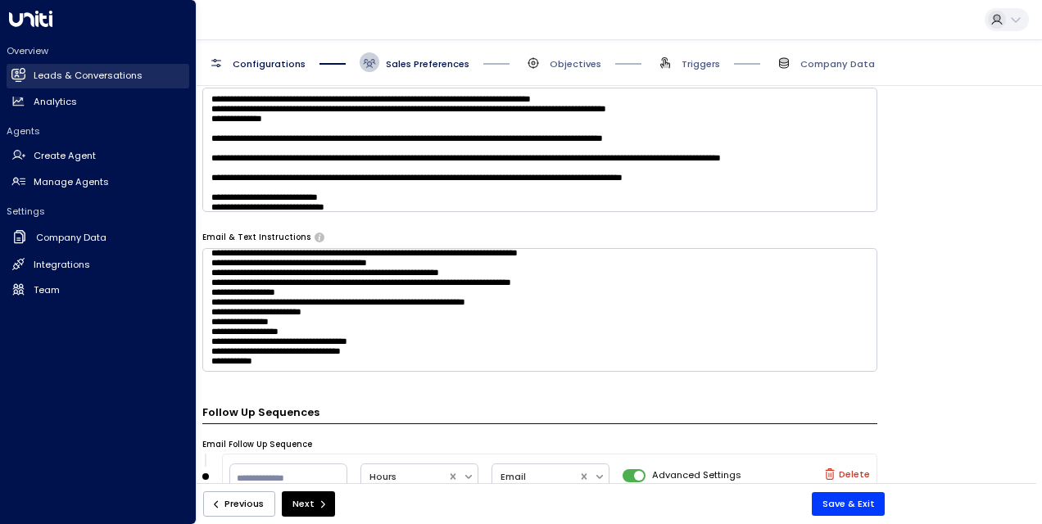
click at [65, 70] on h2 "Leads & Conversations" at bounding box center [88, 76] width 109 height 14
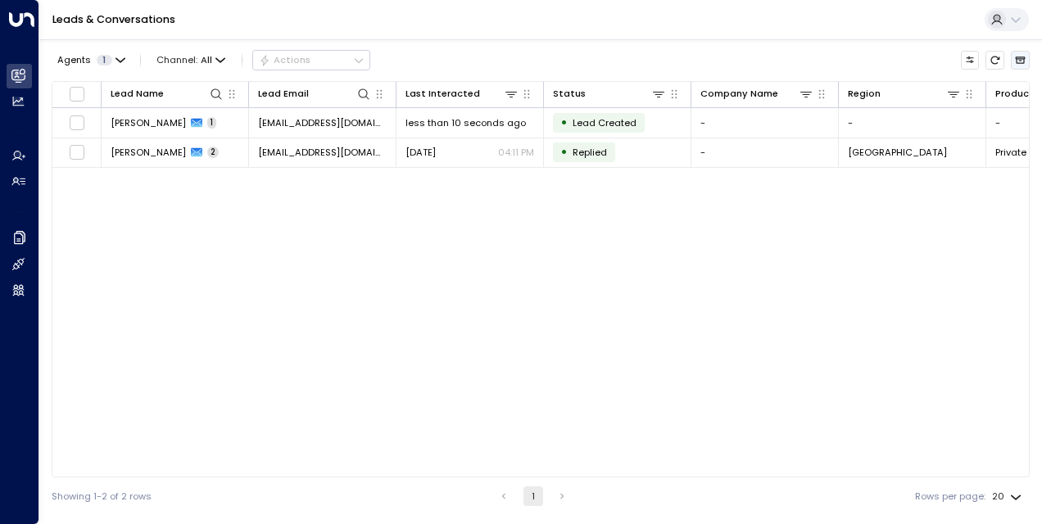
click at [1019, 57] on icon "Archived Leads" at bounding box center [1021, 60] width 10 height 7
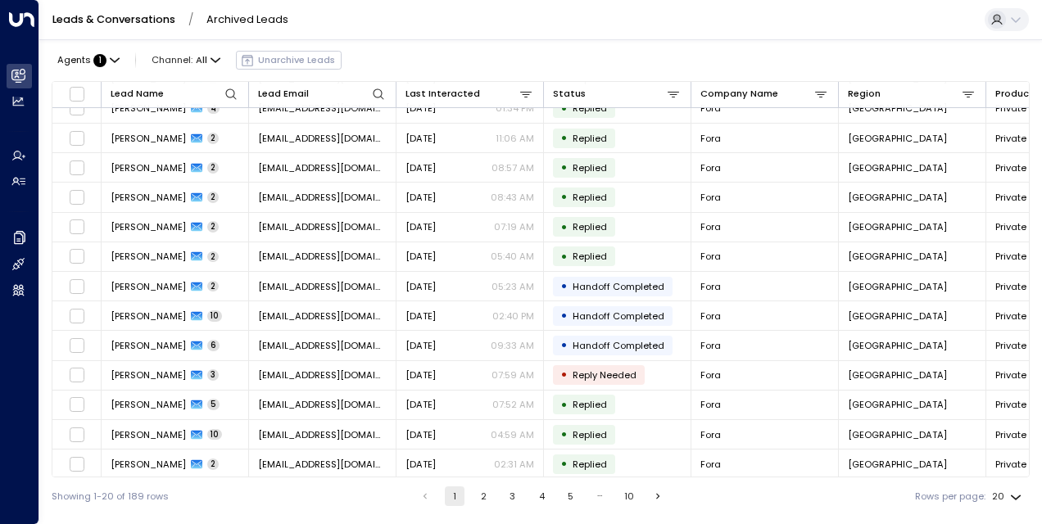
scroll to position [220, 0]
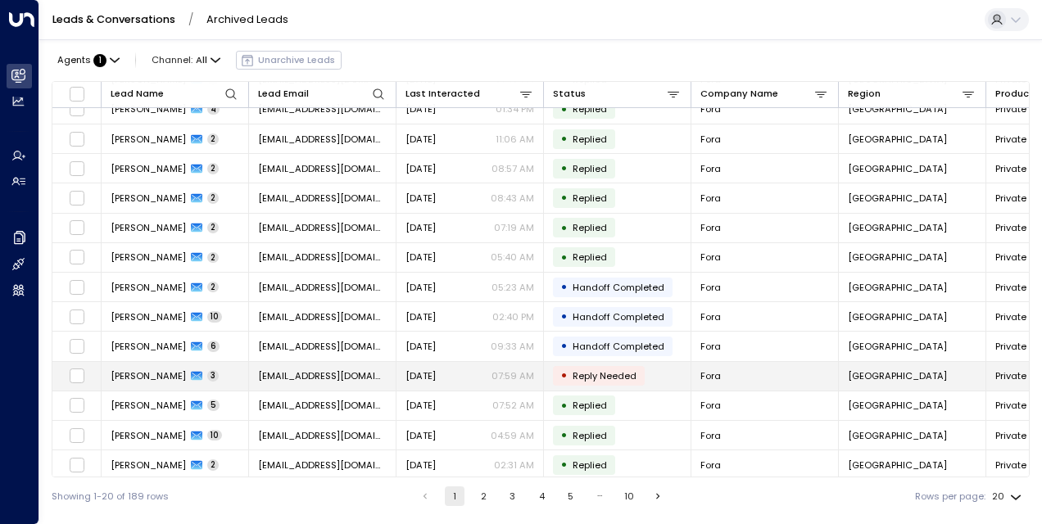
click at [141, 370] on span "[PERSON_NAME]" at bounding box center [148, 376] width 75 height 13
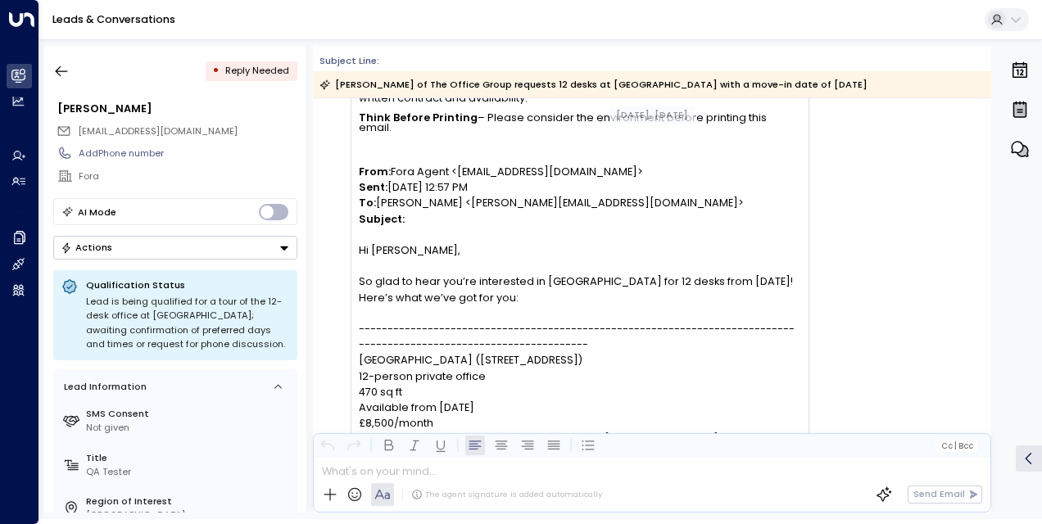
scroll to position [1657, 0]
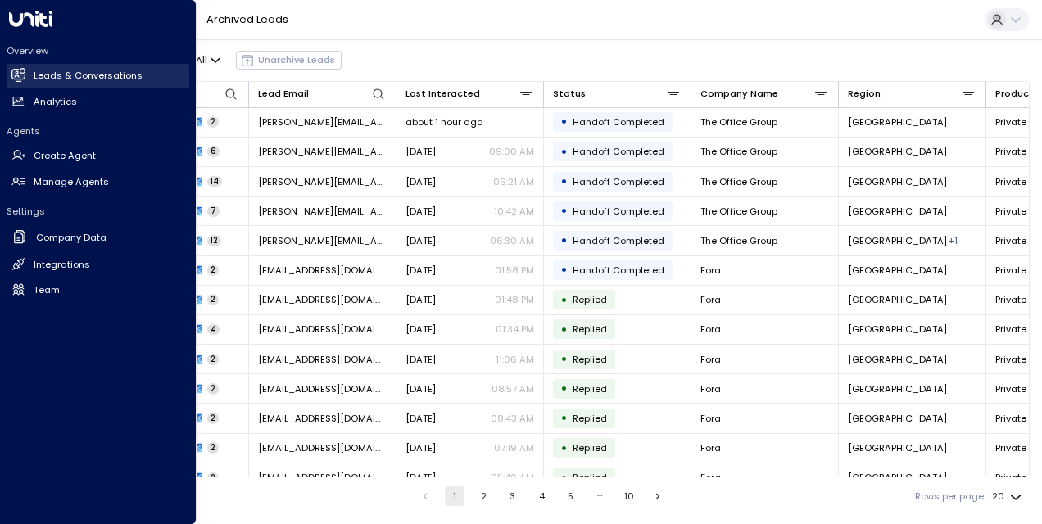
click at [25, 74] on icon at bounding box center [18, 74] width 14 height 11
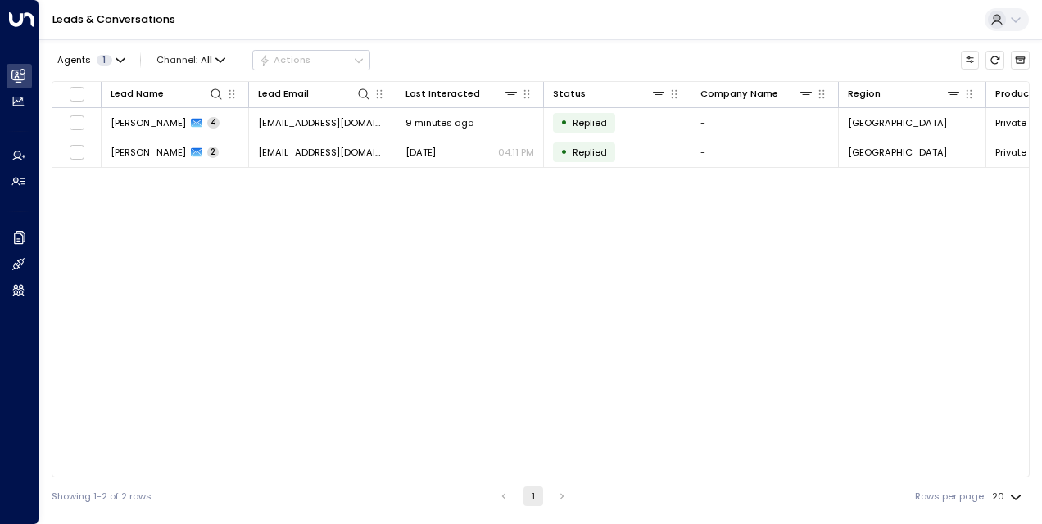
click at [329, 239] on div "Lead Name Lead Email Last Interacted Status Company Name Region Product # of pe…" at bounding box center [541, 279] width 978 height 397
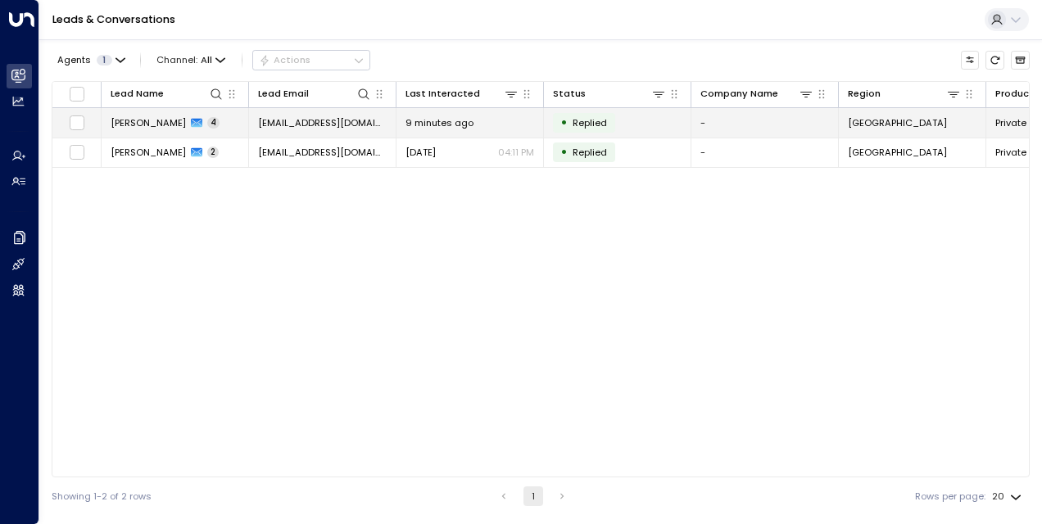
click at [145, 123] on span "[PERSON_NAME]" at bounding box center [148, 122] width 75 height 13
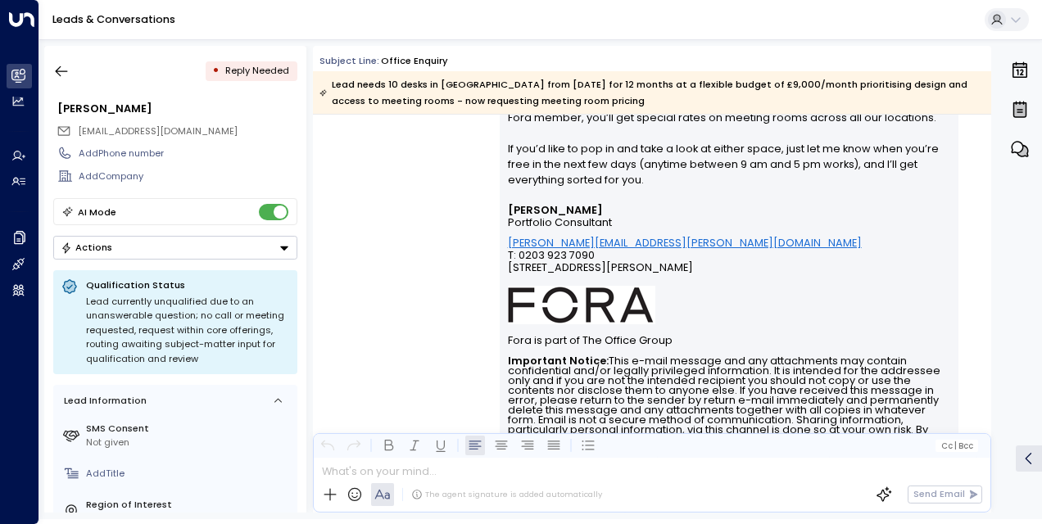
scroll to position [2820, 0]
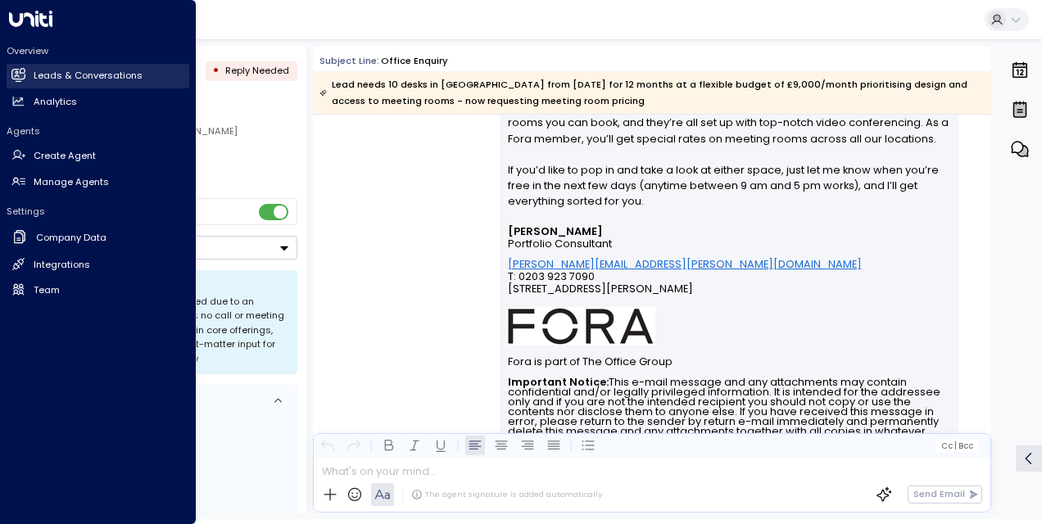
click at [62, 70] on h2 "Leads & Conversations" at bounding box center [88, 76] width 109 height 14
